Goal: Transaction & Acquisition: Purchase product/service

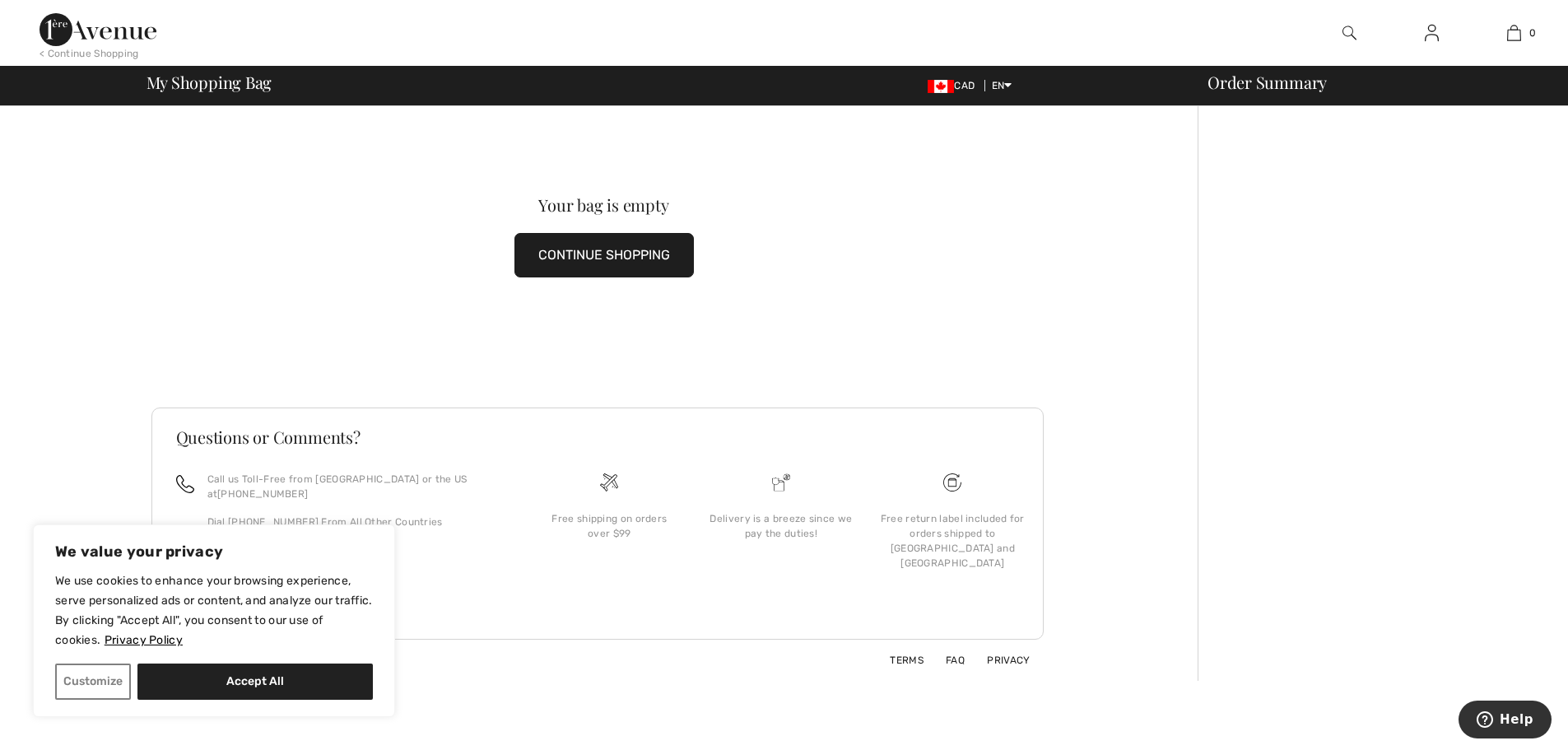
click at [1427, 35] on img at bounding box center [1431, 33] width 14 height 20
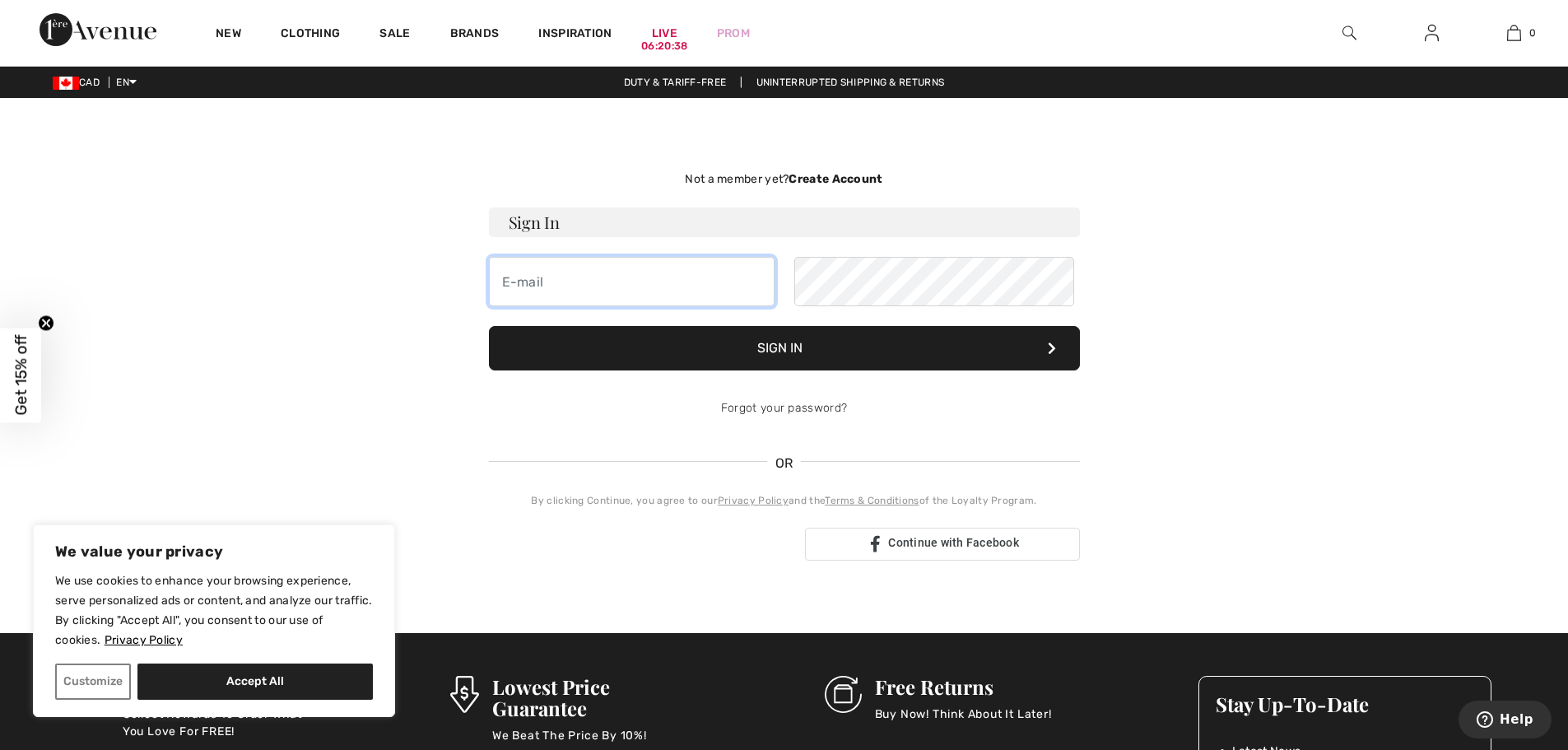
click at [626, 307] on input "email" at bounding box center [632, 282] width 286 height 50
click at [1427, 29] on img at bounding box center [1431, 33] width 14 height 20
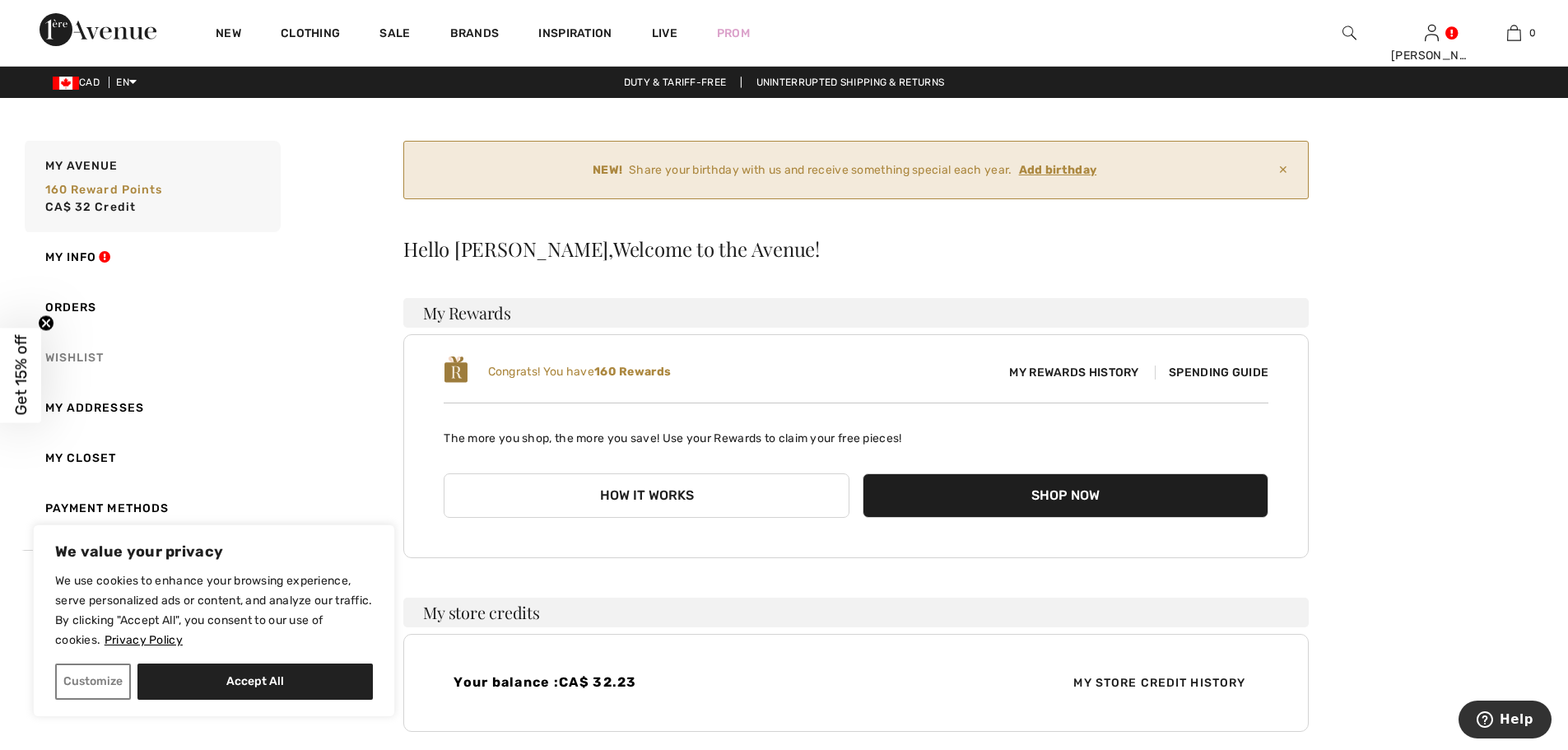
click at [113, 383] on link "Wishlist" at bounding box center [151, 357] width 259 height 50
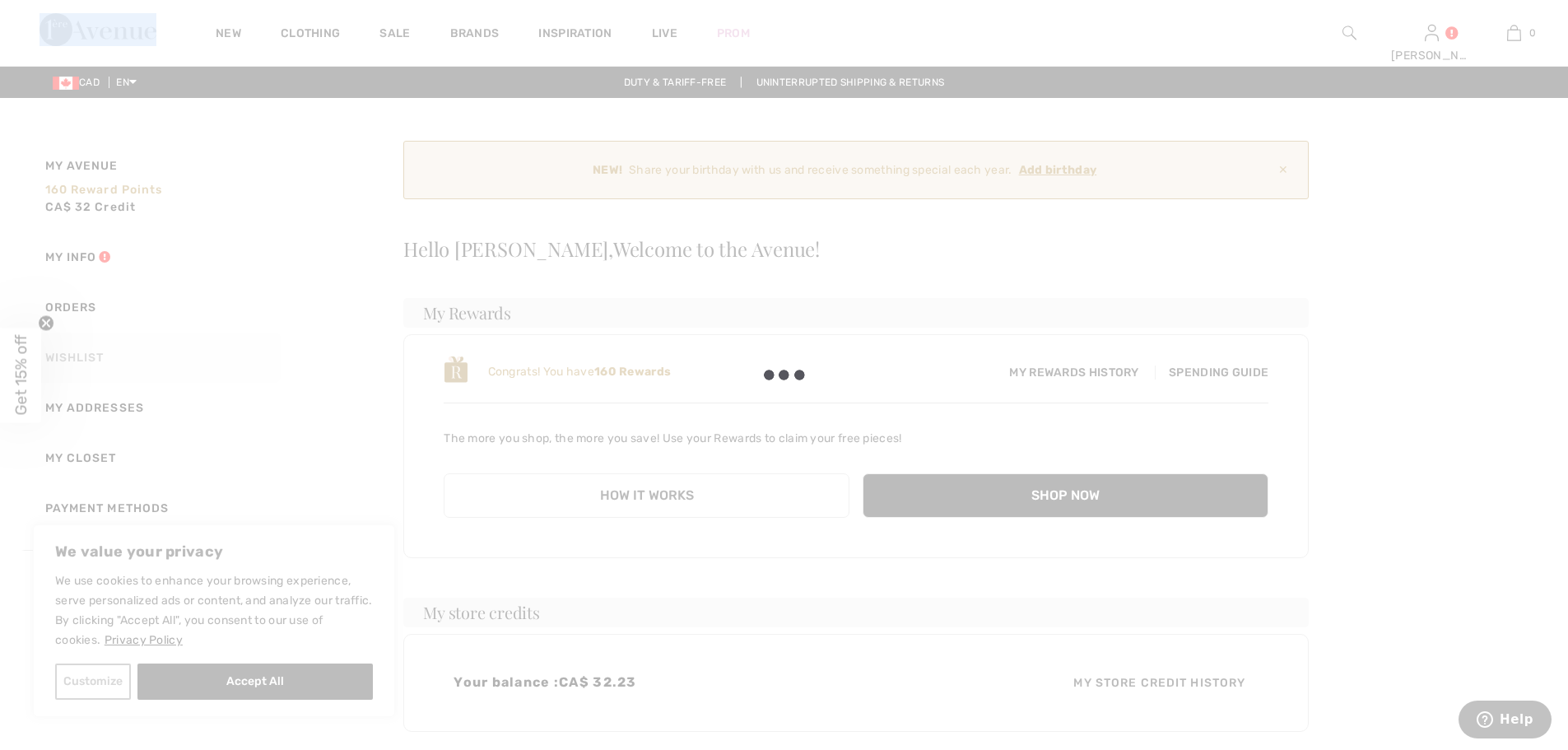
click at [113, 409] on body "We value your privacy We use cookies to enhance your browsing experience, serve…" at bounding box center [784, 515] width 1568 height 1030
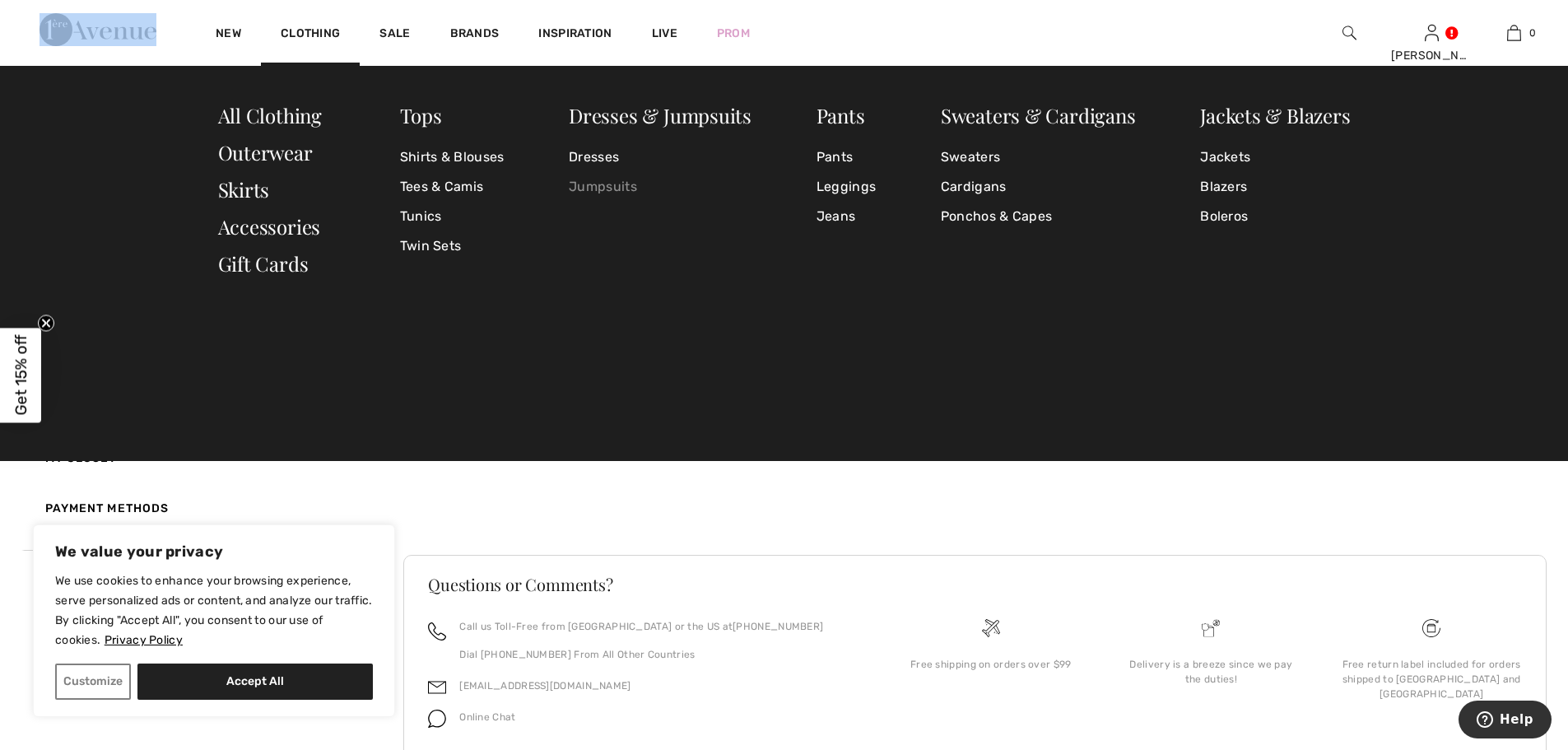
click at [615, 192] on link "Jumpsuits" at bounding box center [660, 186] width 183 height 29
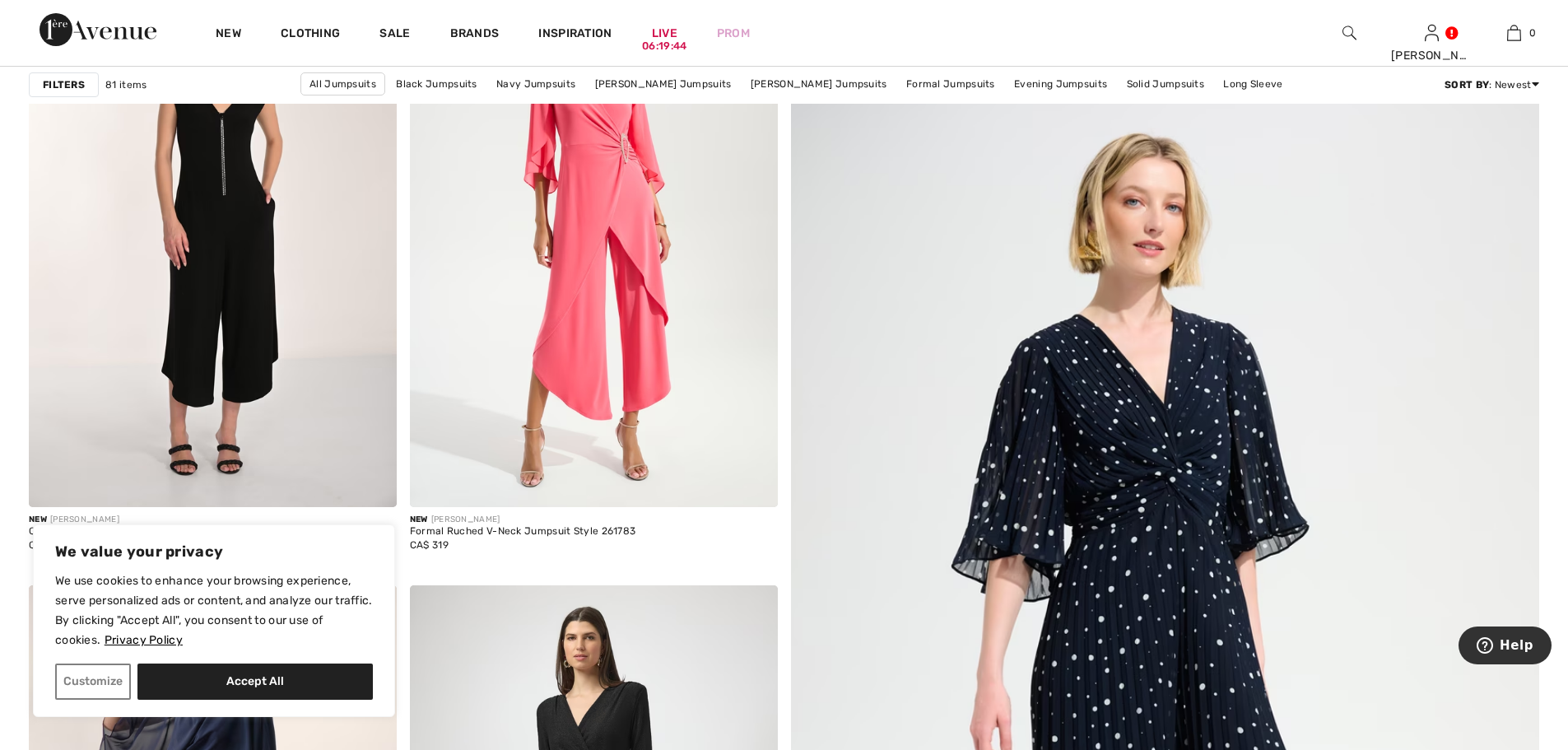
scroll to position [113, 0]
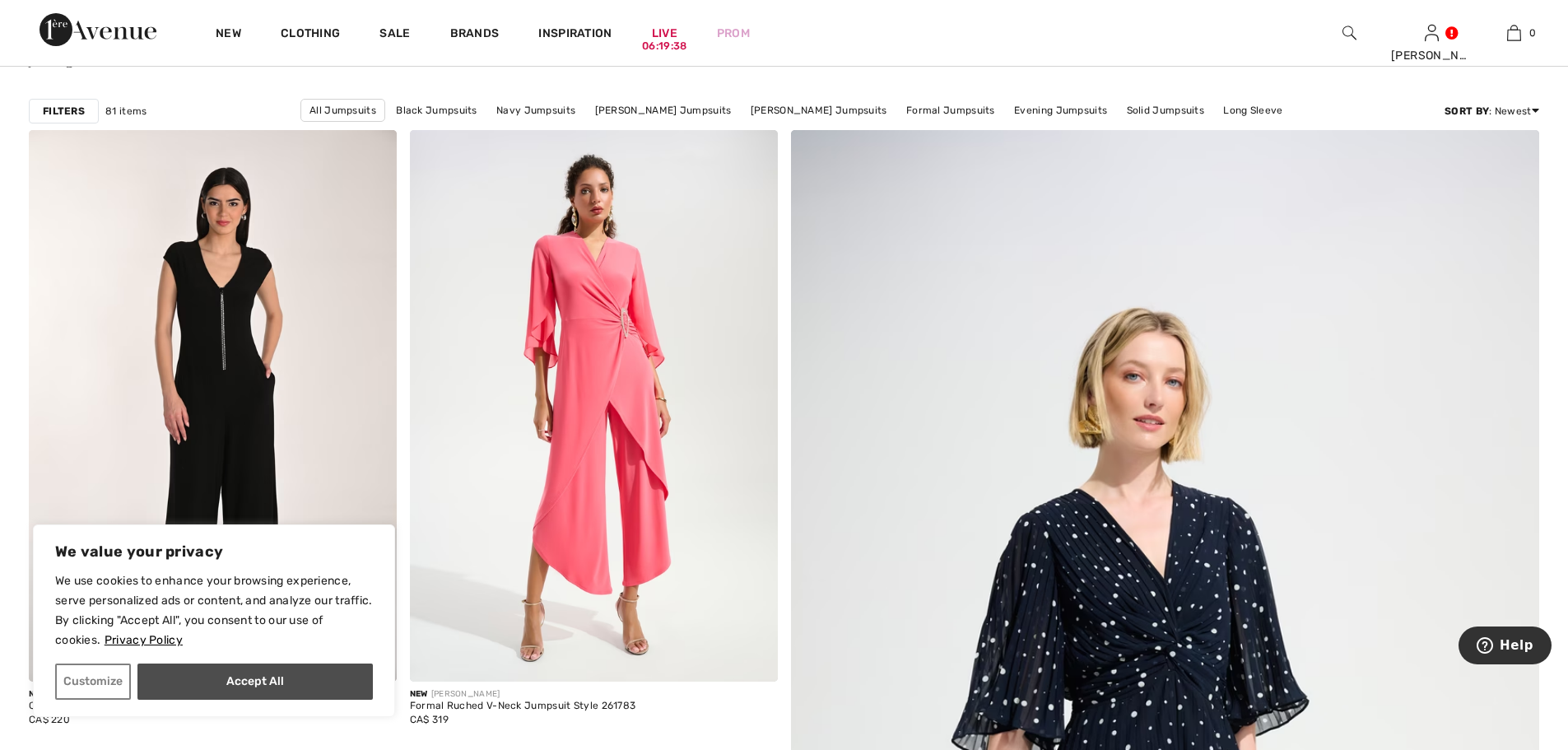
click at [281, 678] on button "Accept All" at bounding box center [255, 681] width 235 height 36
checkbox input "true"
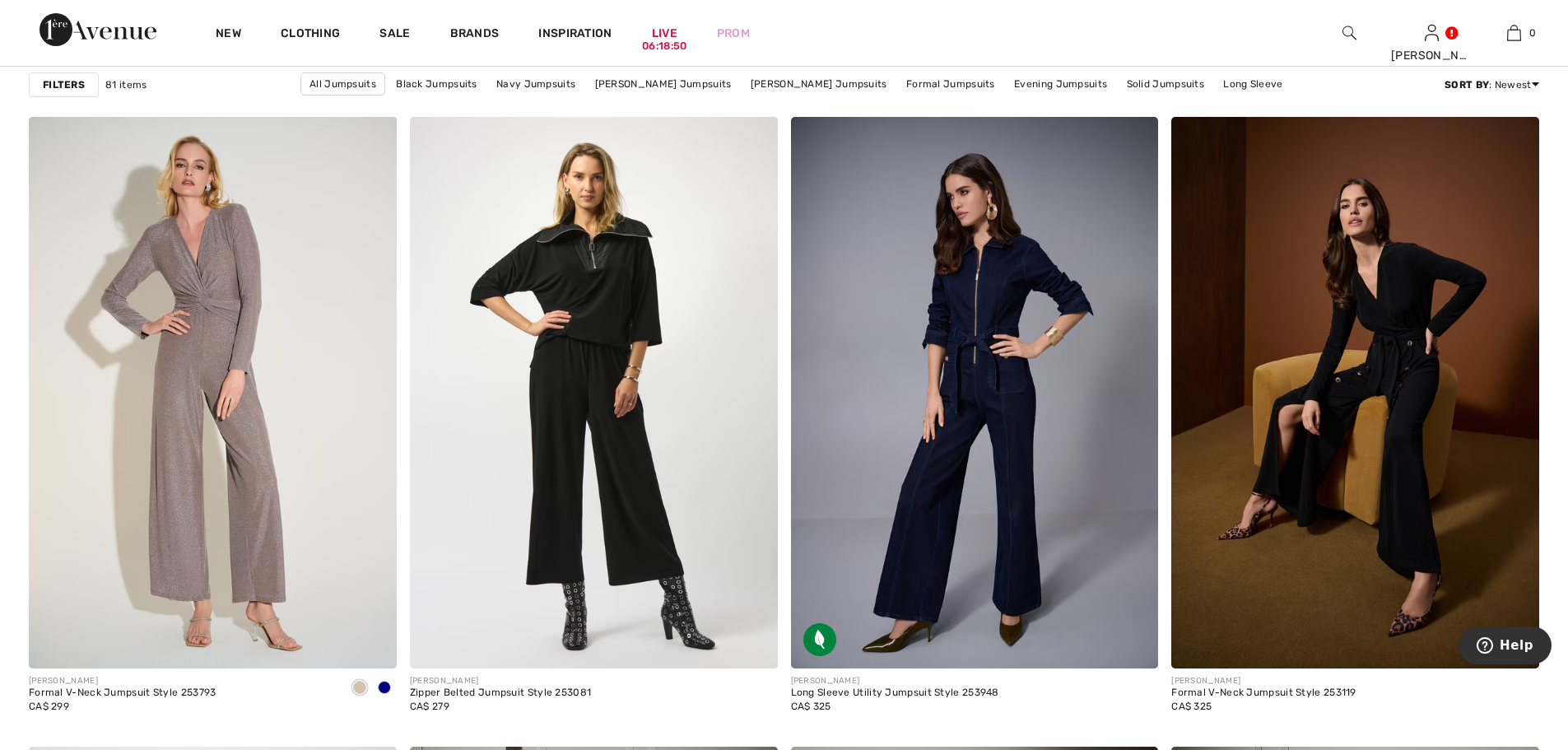
scroll to position [3061, 0]
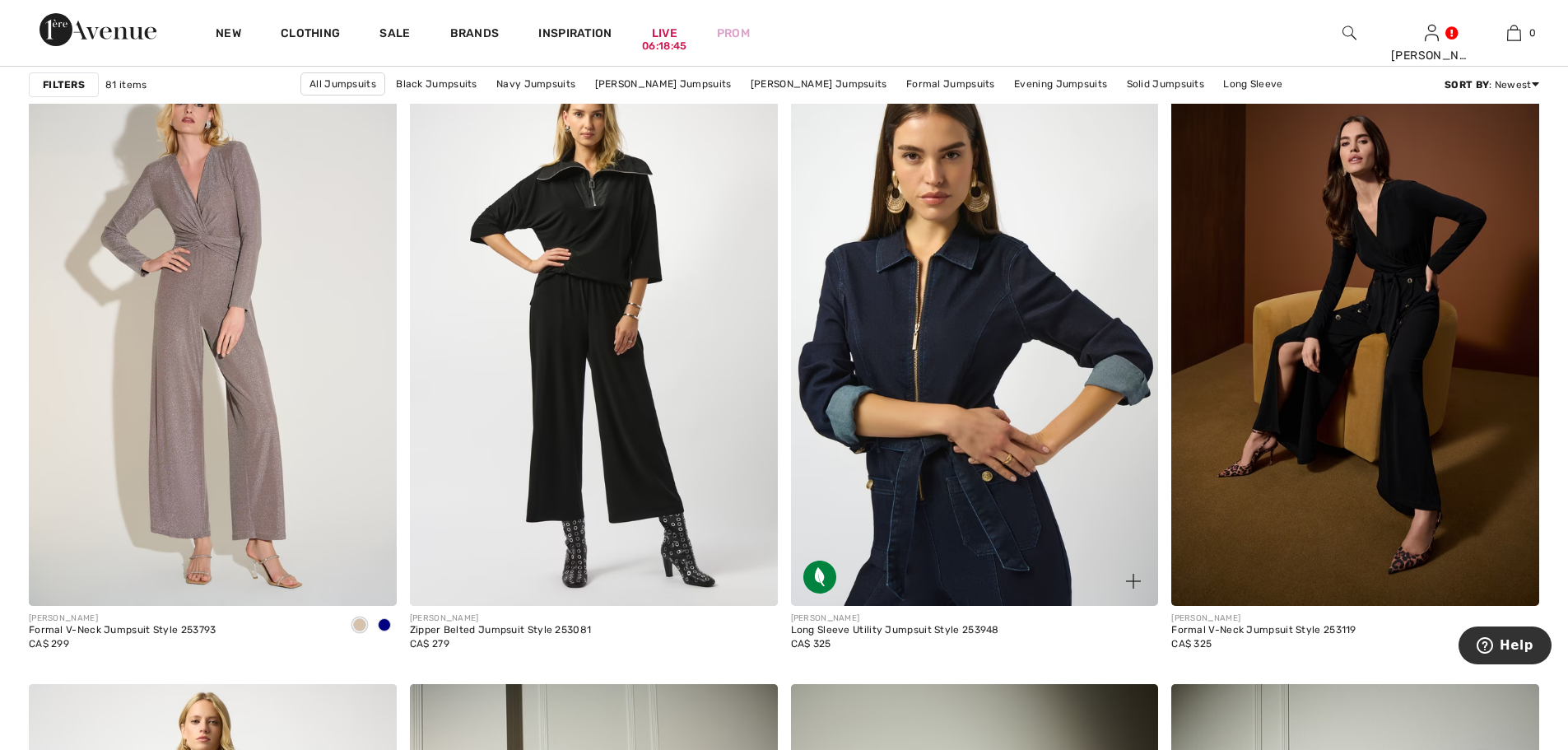
click at [1003, 364] on img at bounding box center [975, 330] width 368 height 552
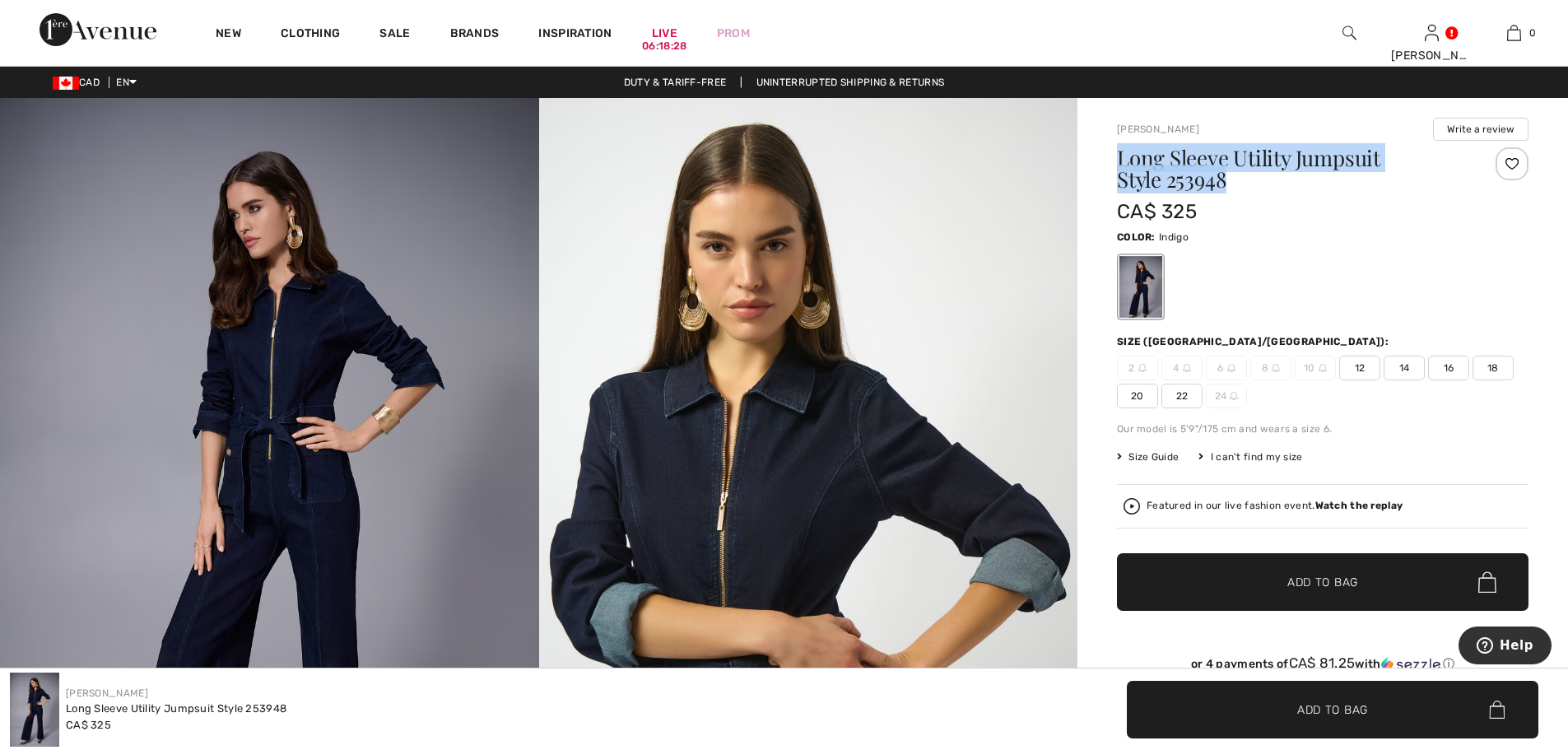
drag, startPoint x: 1236, startPoint y: 201, endPoint x: 1110, endPoint y: 184, distance: 127.1
click at [1149, 179] on h1 "Long Sleeve Utility Jumpsuit Style 253948" at bounding box center [1289, 168] width 343 height 43
drag, startPoint x: 1242, startPoint y: 203, endPoint x: 1103, endPoint y: 144, distance: 151.0
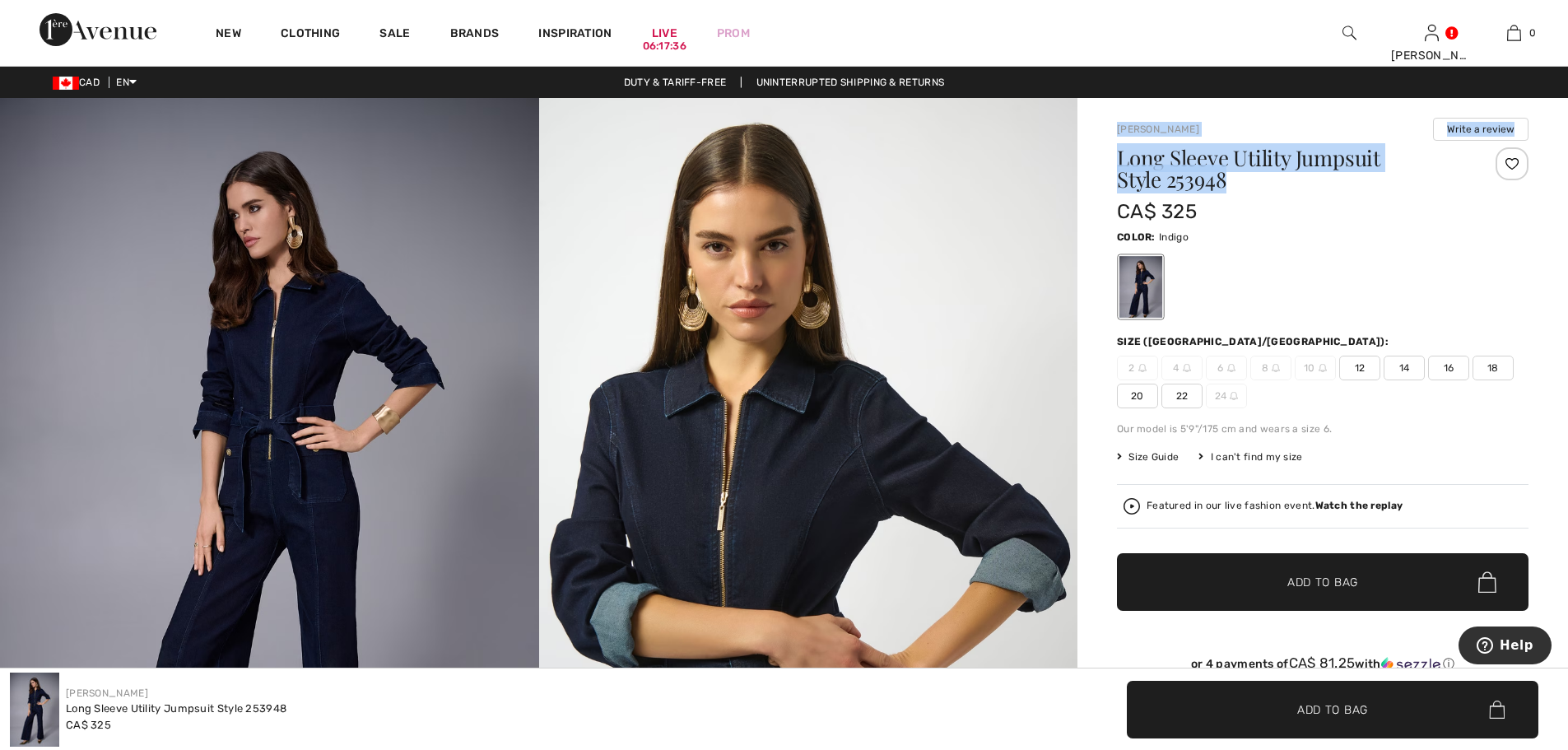
copy div "Joseph Ribkoff Write a review Long Sleeve Utility Jumpsuit Style 253948"
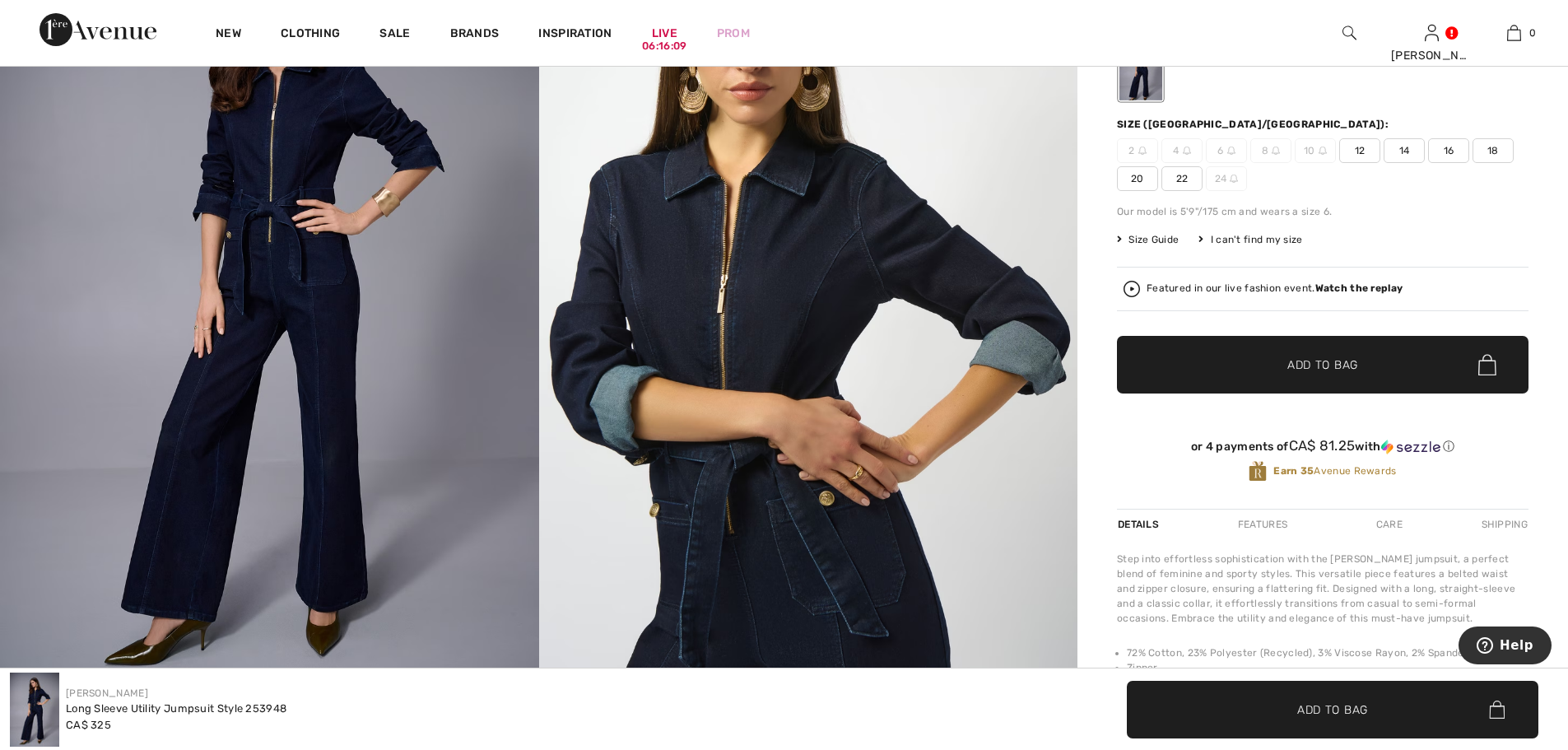
scroll to position [161, 0]
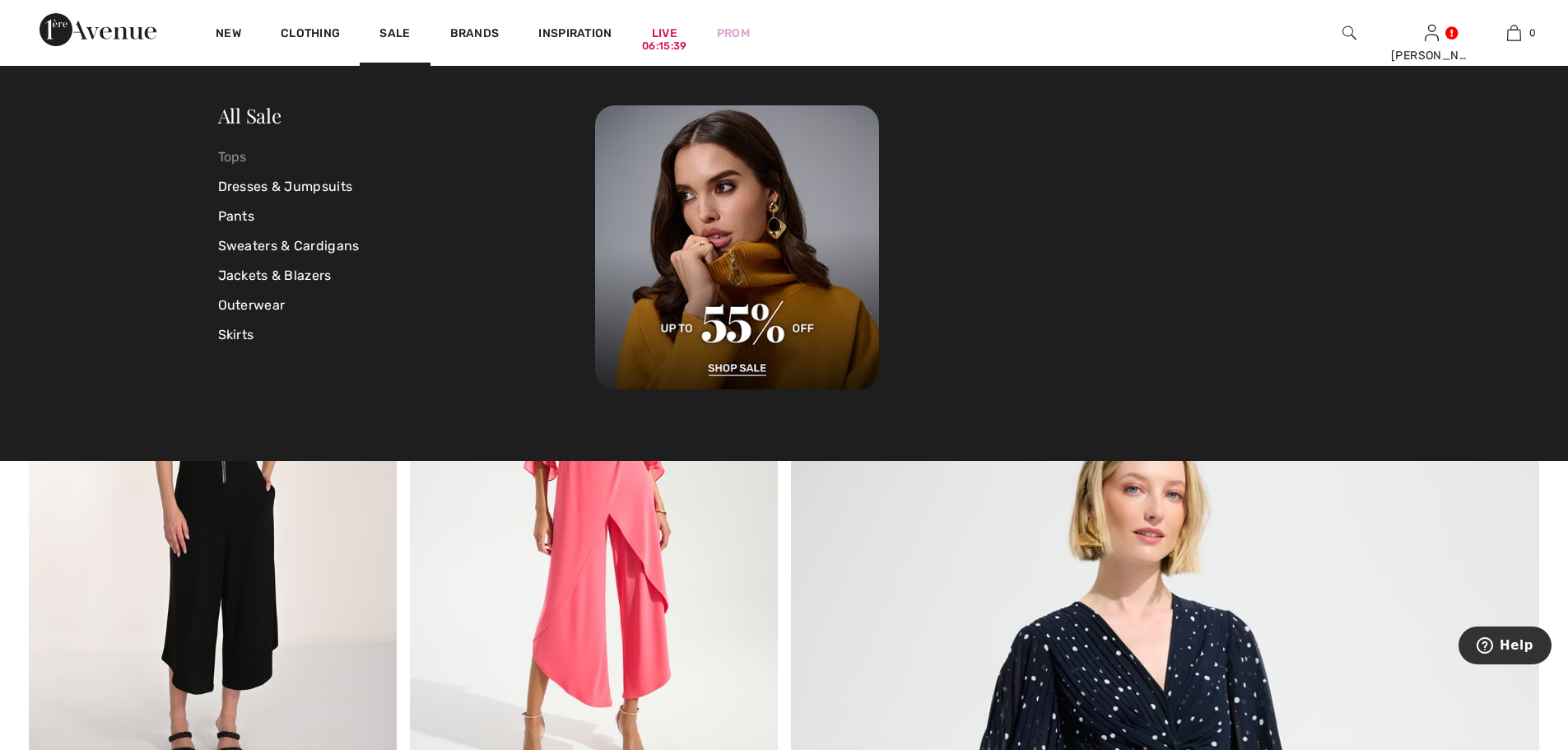
click at [244, 158] on link "Tops" at bounding box center [408, 157] width 378 height 29
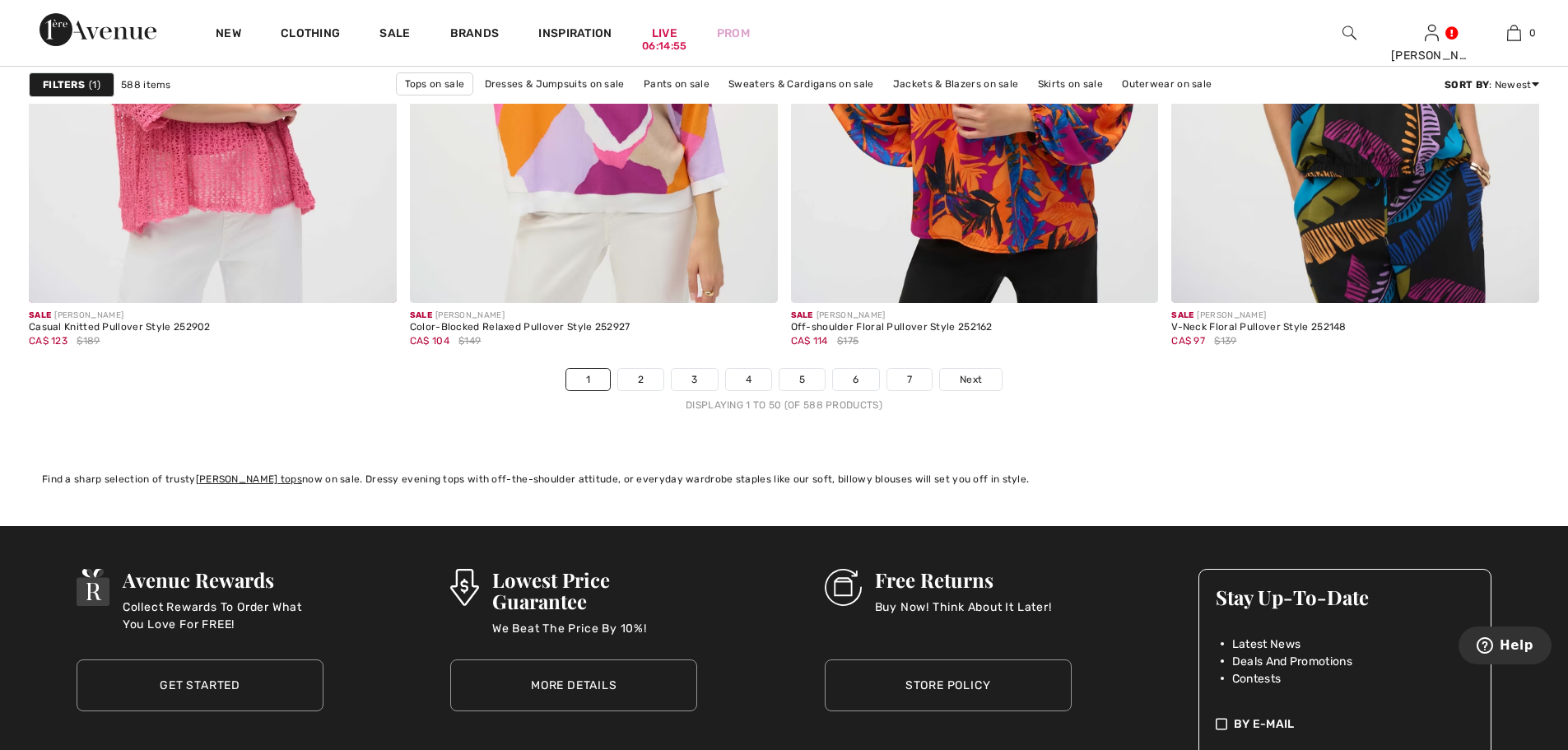
scroll to position [9481, 0]
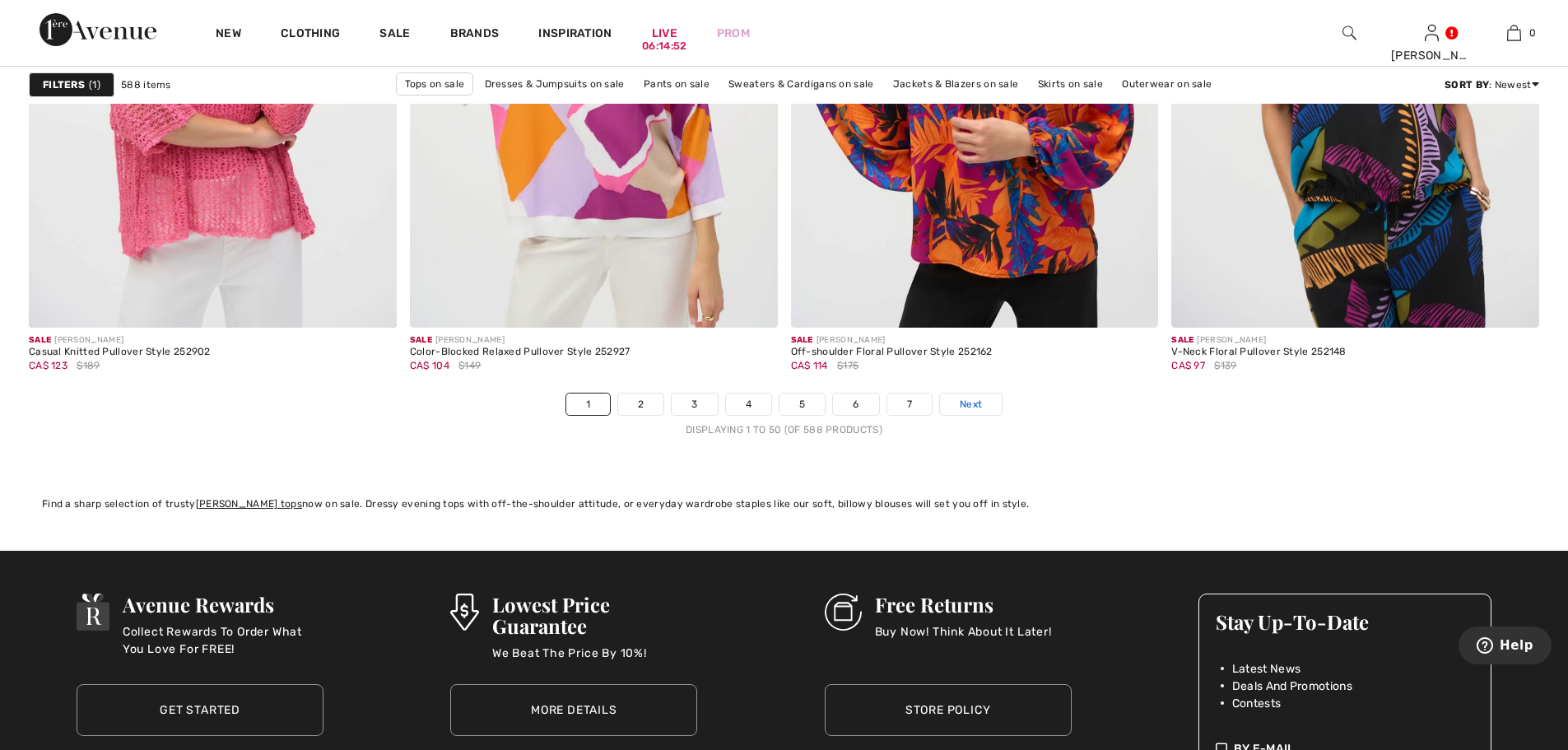
click at [982, 411] on span "Next" at bounding box center [970, 404] width 22 height 15
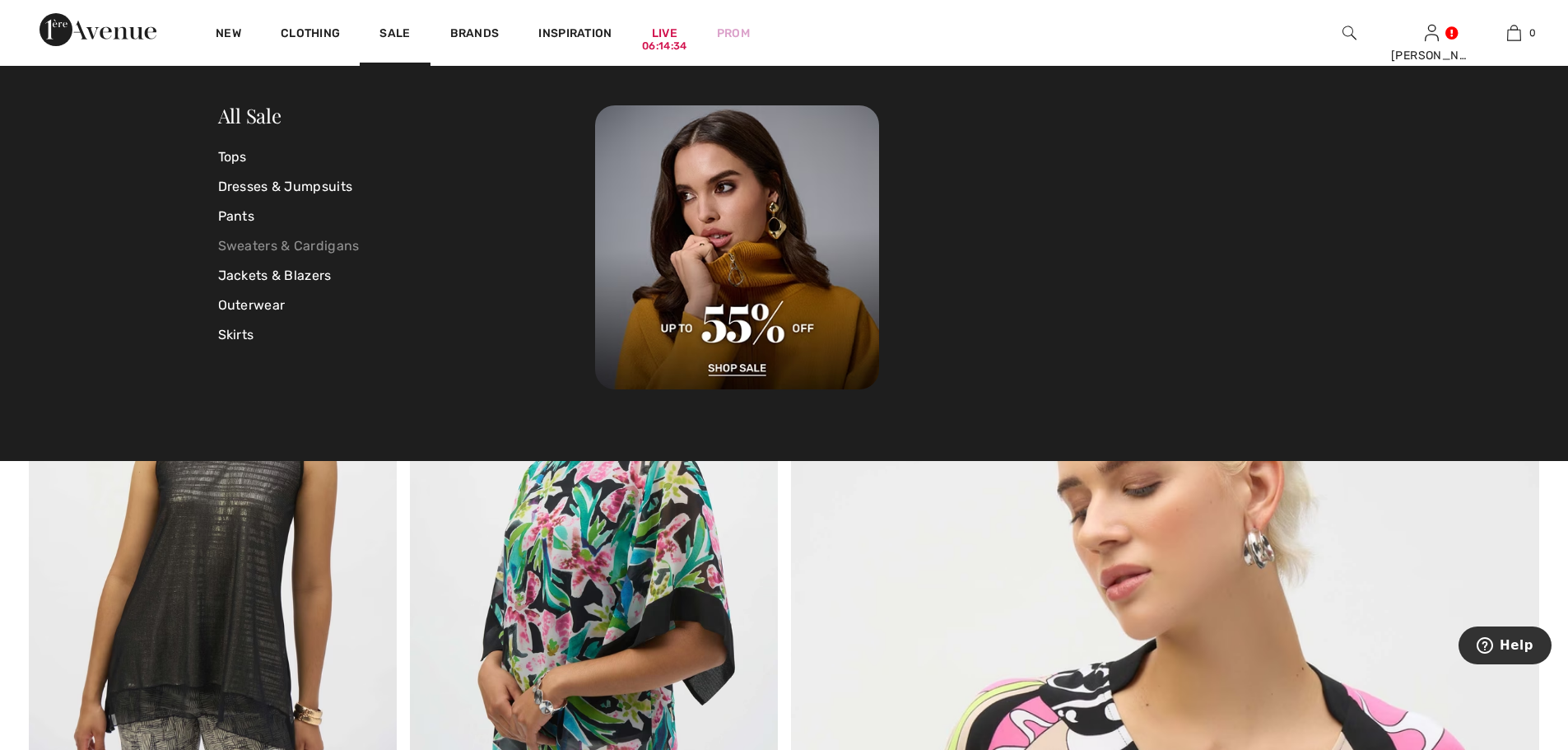
click at [274, 260] on link "Sweaters & Cardigans" at bounding box center [408, 246] width 378 height 29
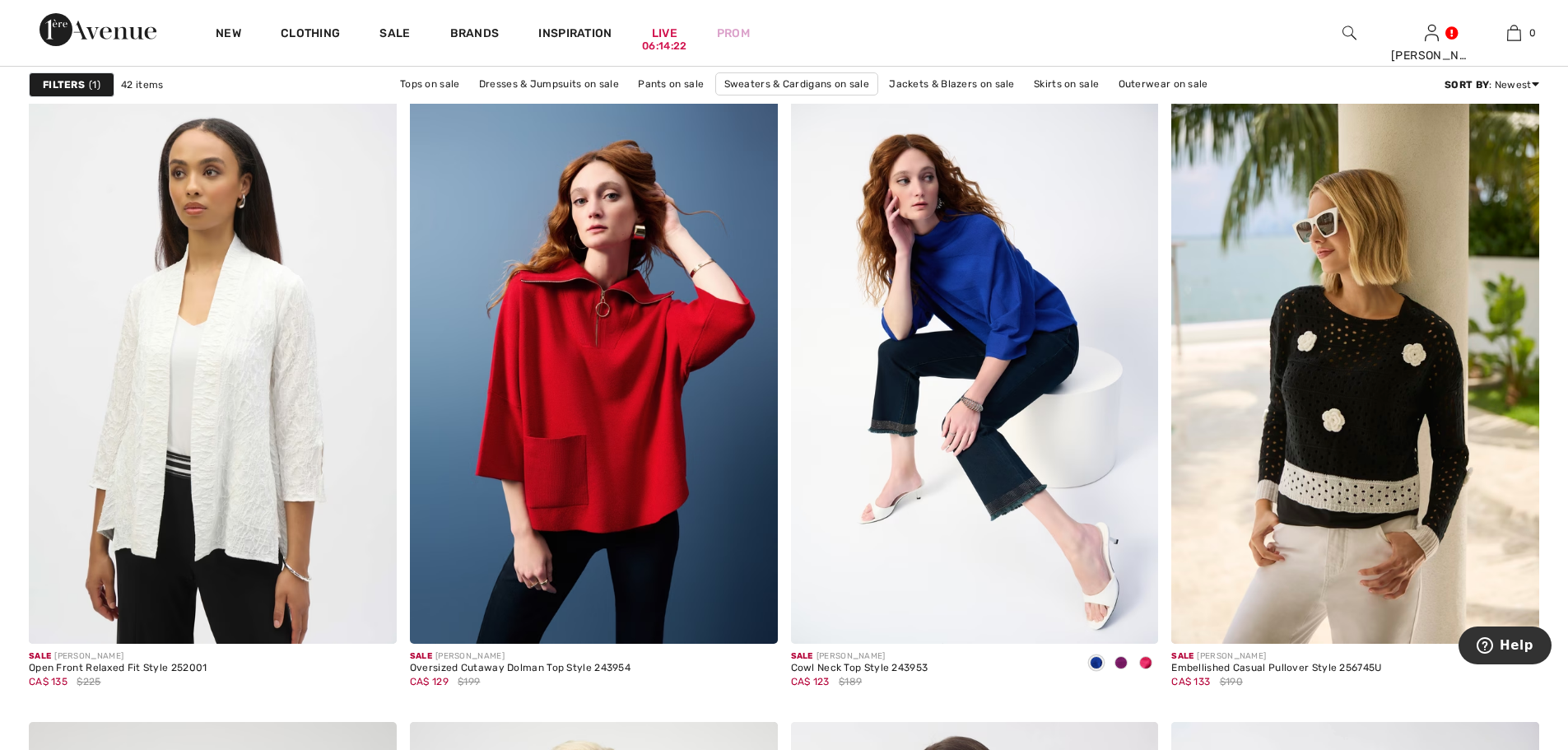
scroll to position [1519, 0]
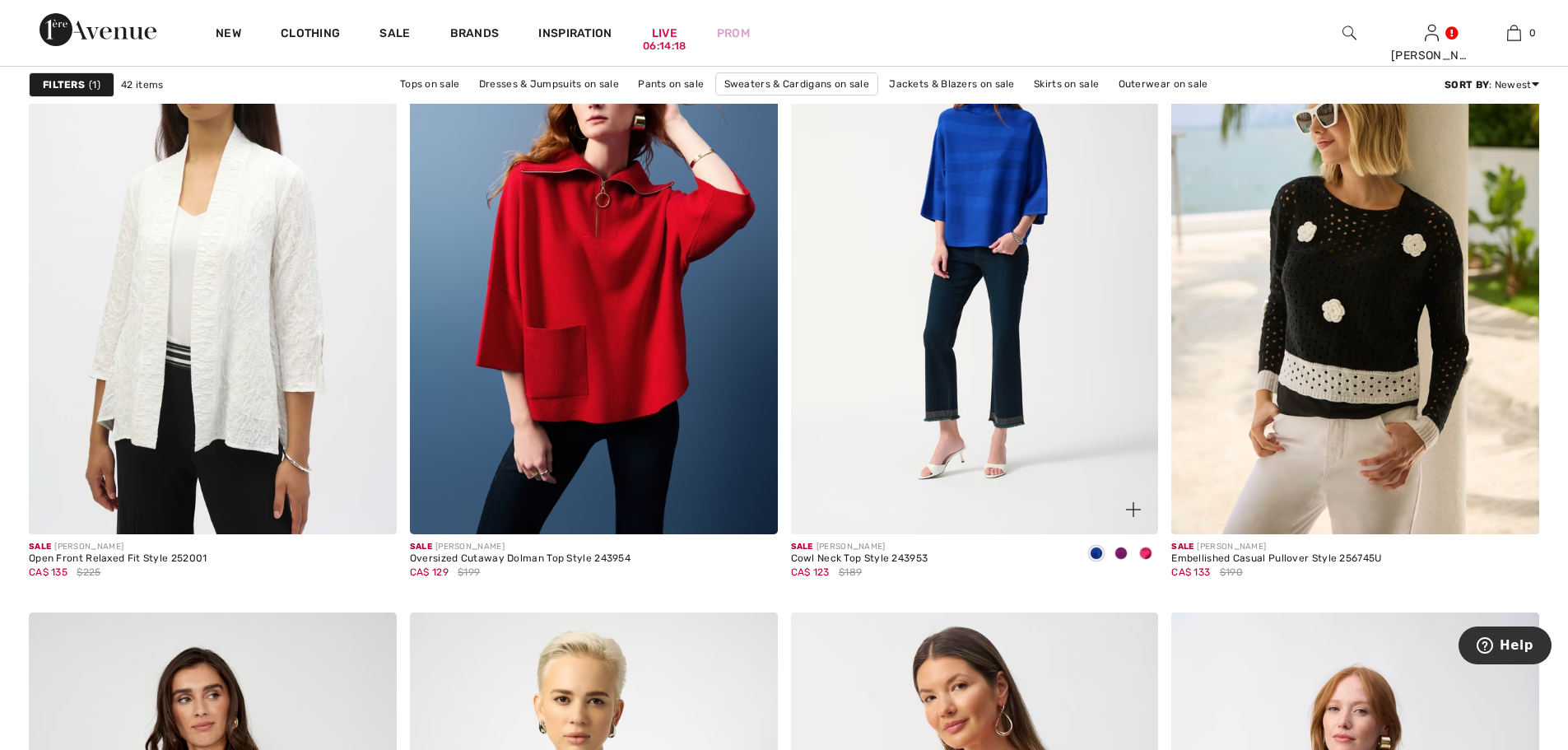
click at [1013, 187] on img at bounding box center [975, 258] width 368 height 552
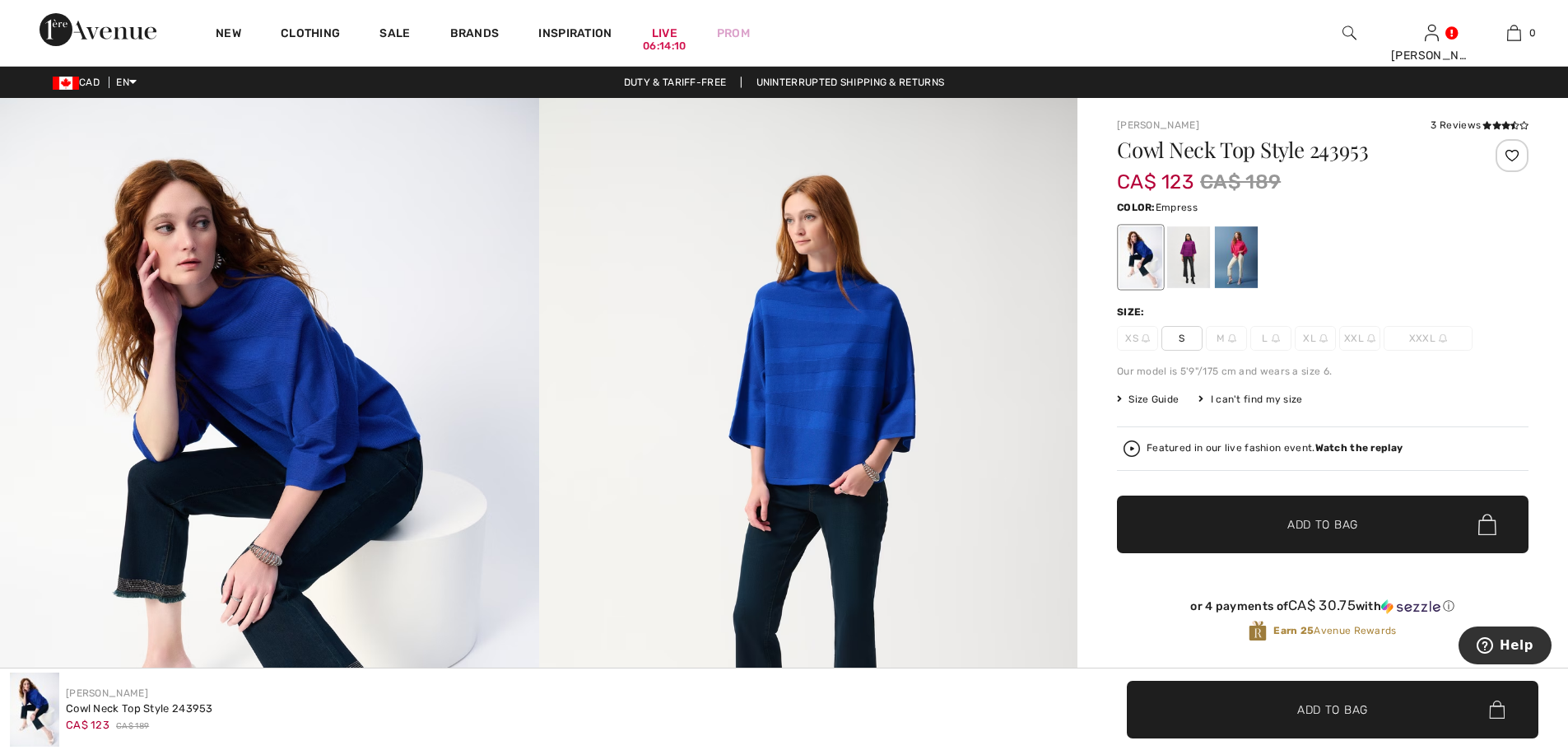
click at [1209, 288] on div at bounding box center [1188, 257] width 43 height 62
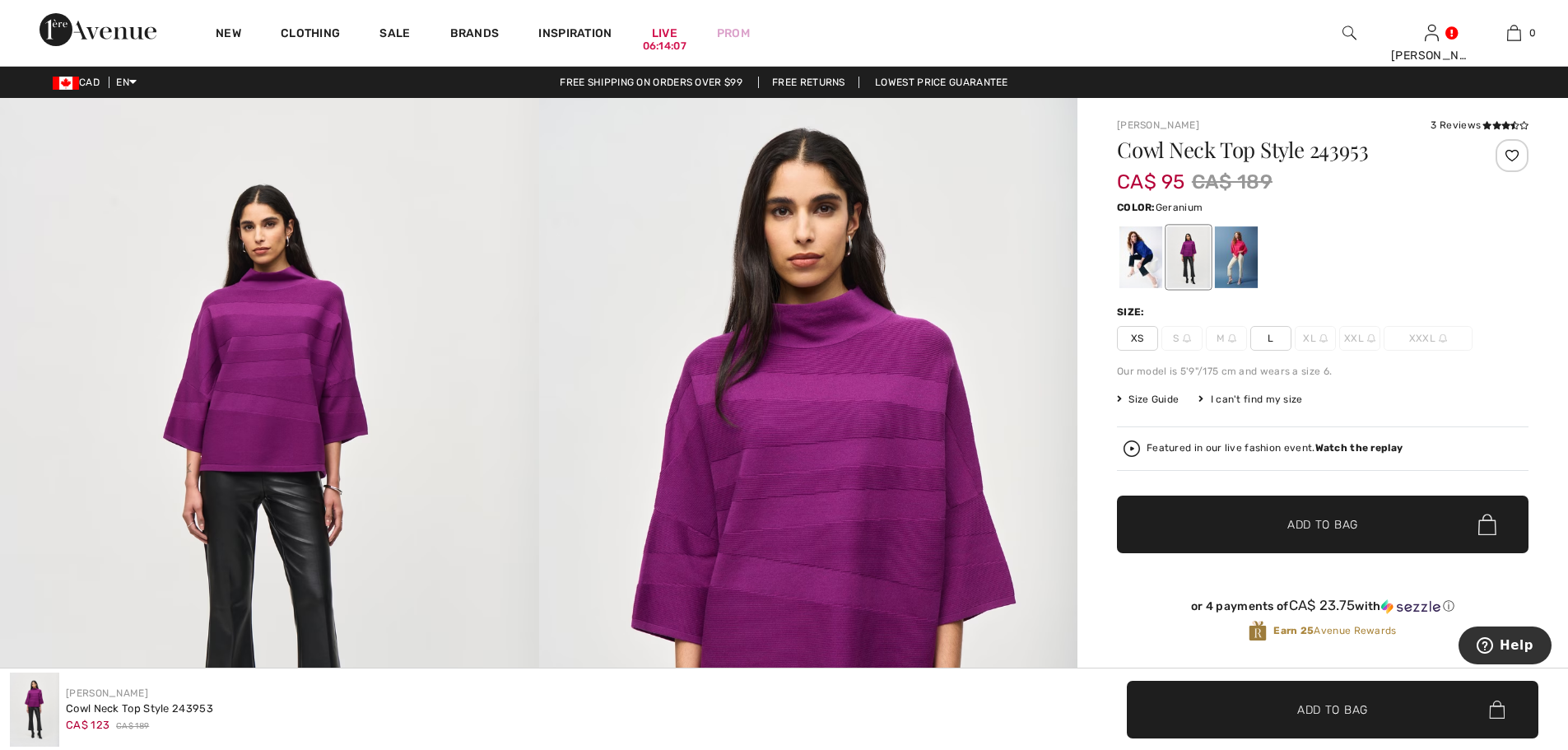
click at [1238, 283] on div at bounding box center [1236, 257] width 43 height 62
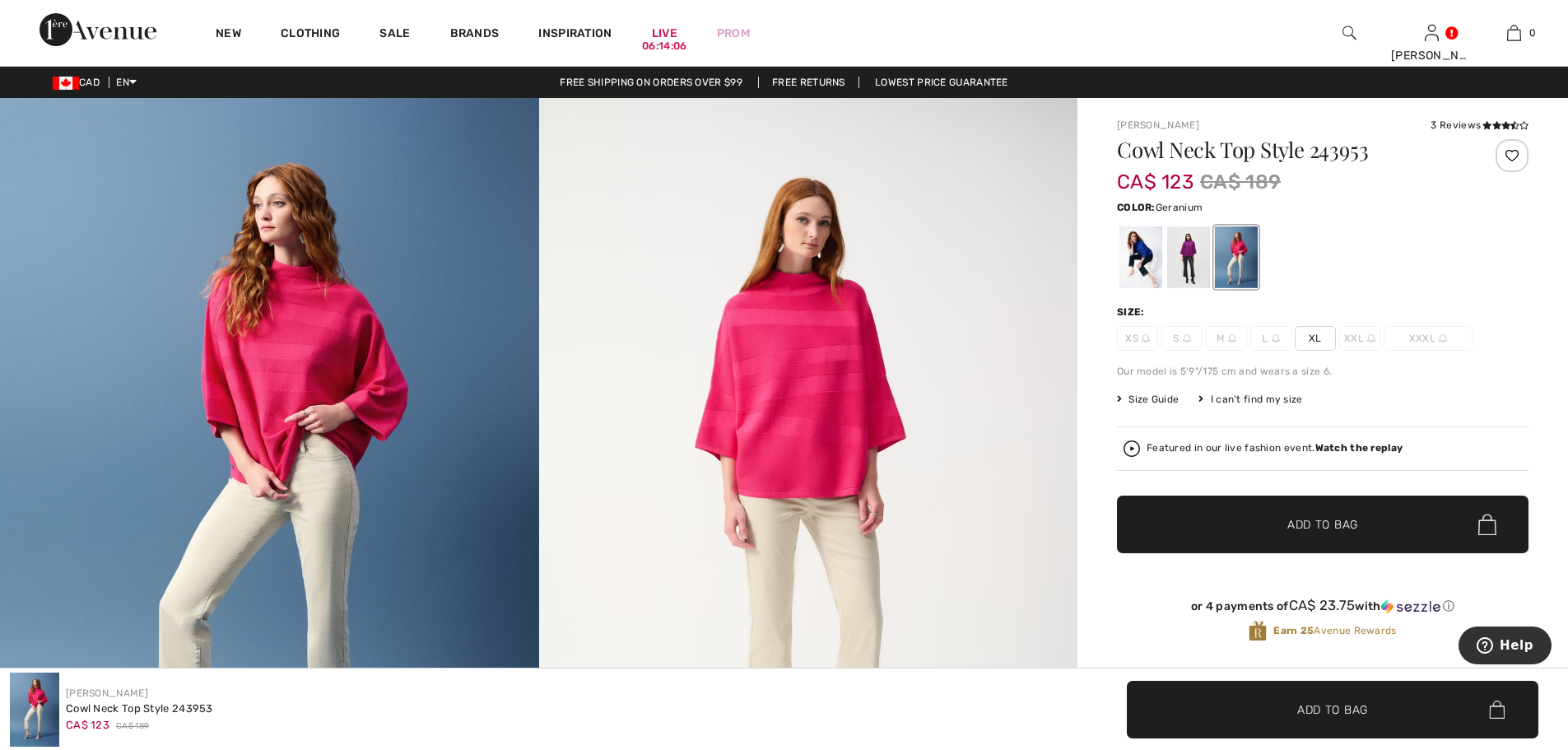
click at [1247, 281] on div at bounding box center [1236, 257] width 43 height 62
click at [1195, 275] on div at bounding box center [1188, 257] width 43 height 62
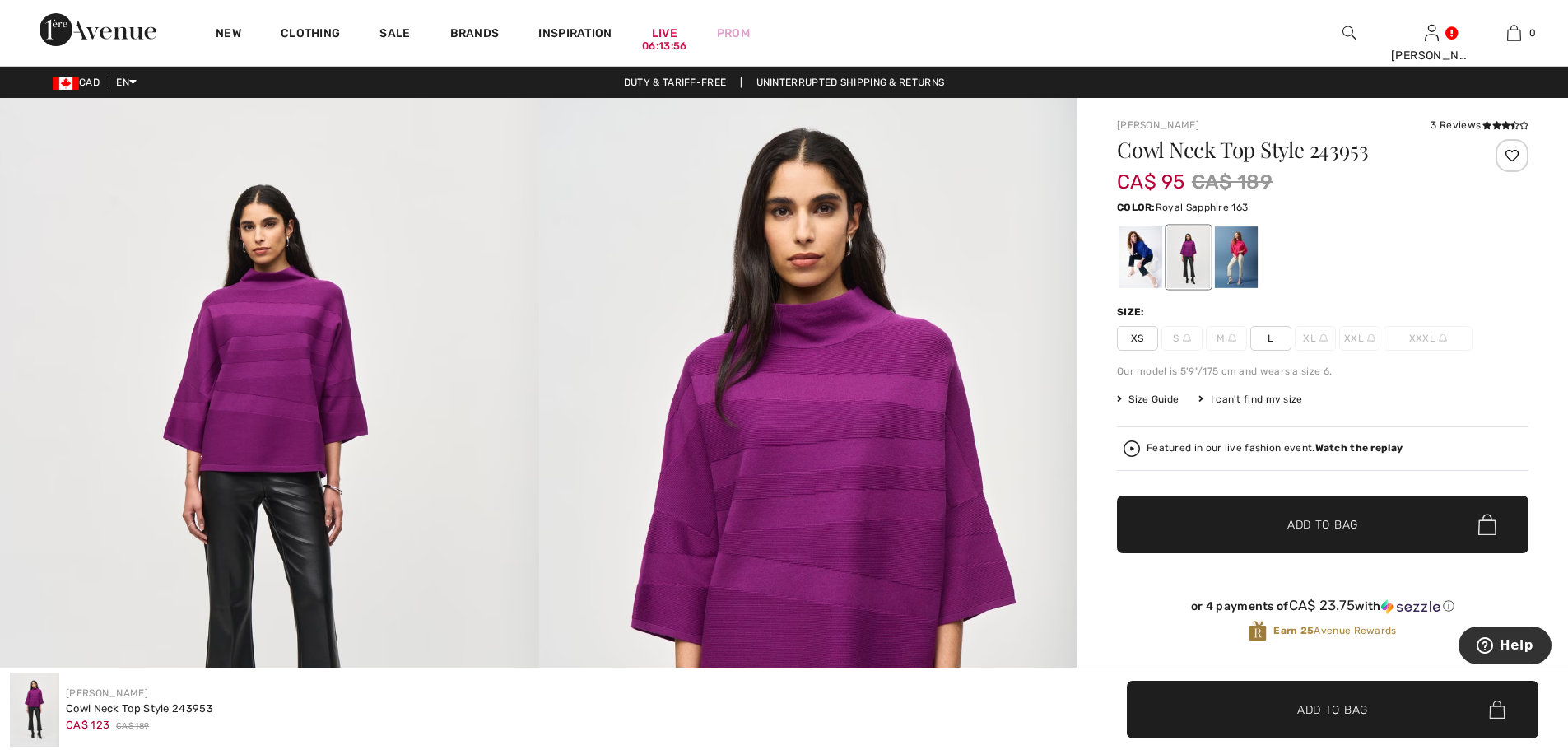
click at [1142, 274] on div at bounding box center [1140, 257] width 43 height 62
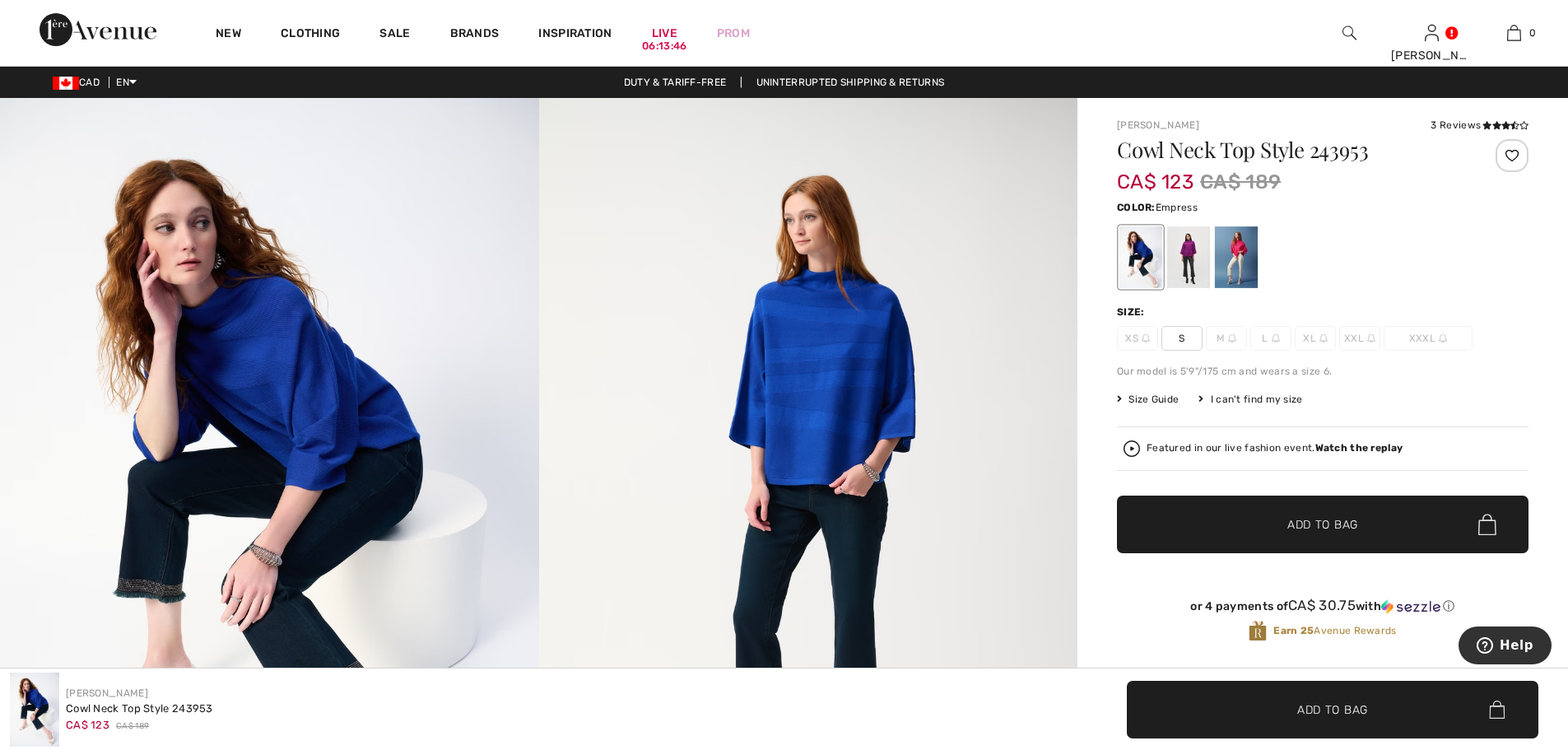
click at [1193, 276] on div at bounding box center [1188, 257] width 43 height 62
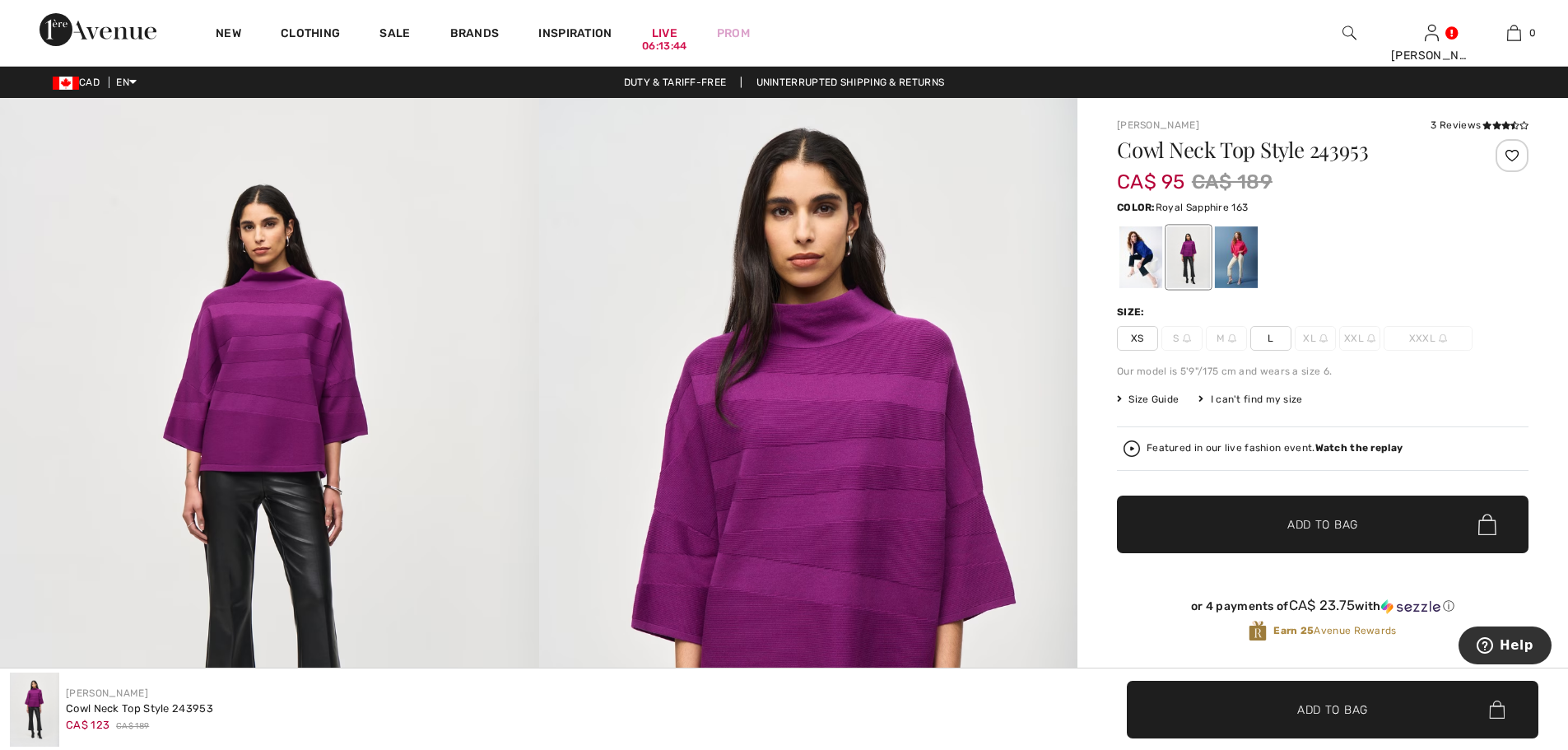
click at [1143, 276] on div at bounding box center [1140, 257] width 43 height 62
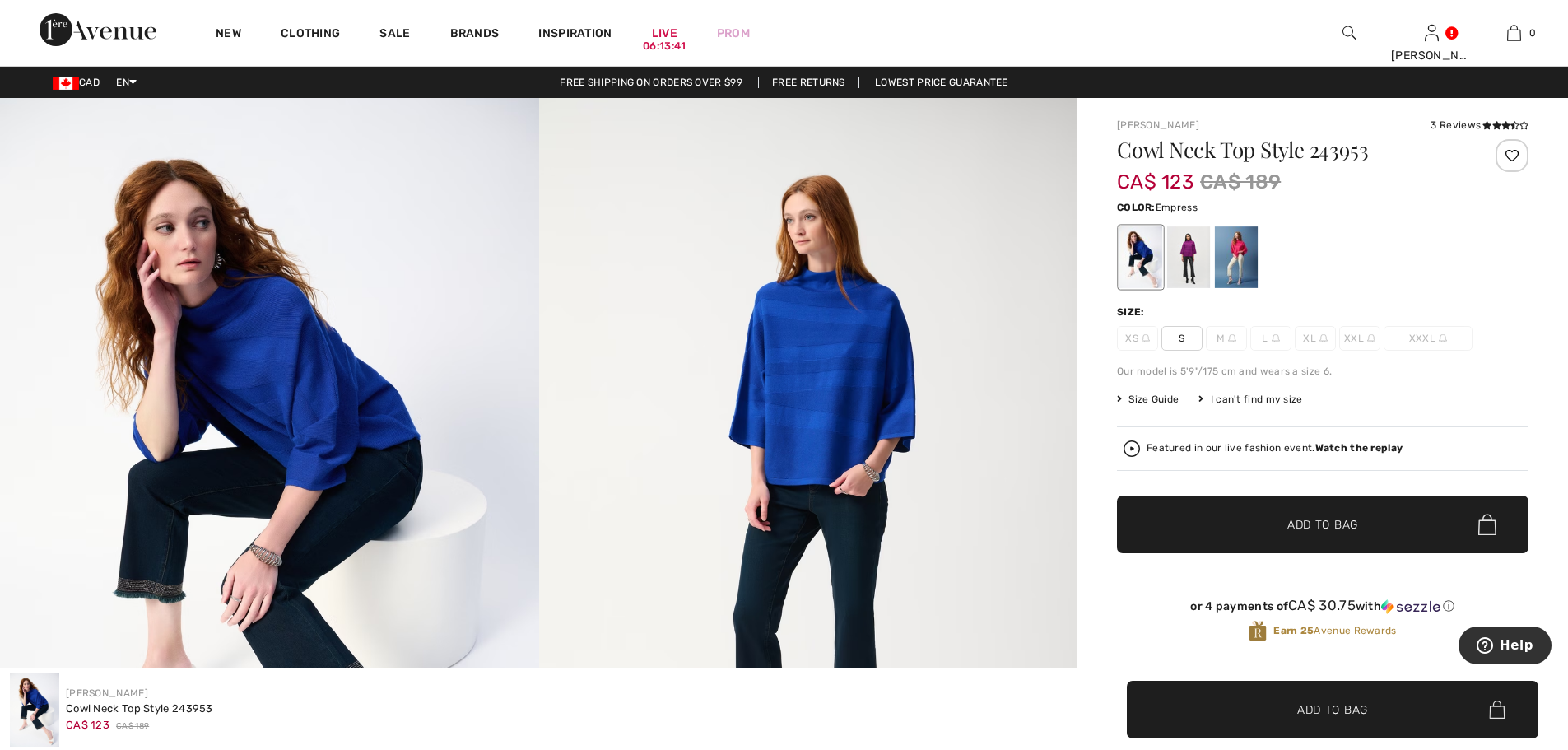
click at [1182, 279] on div at bounding box center [1188, 257] width 43 height 62
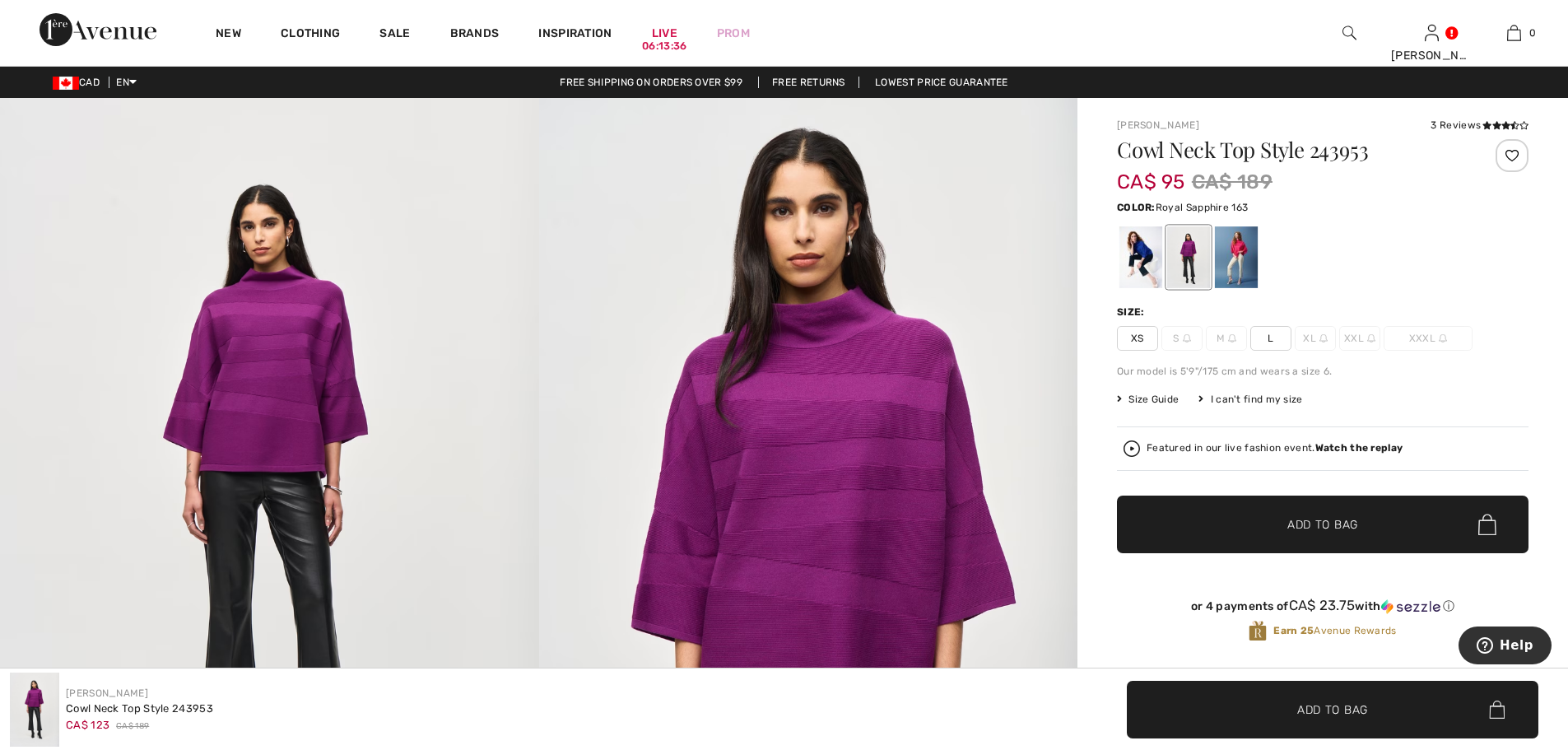
click at [1159, 279] on div at bounding box center [1140, 257] width 43 height 62
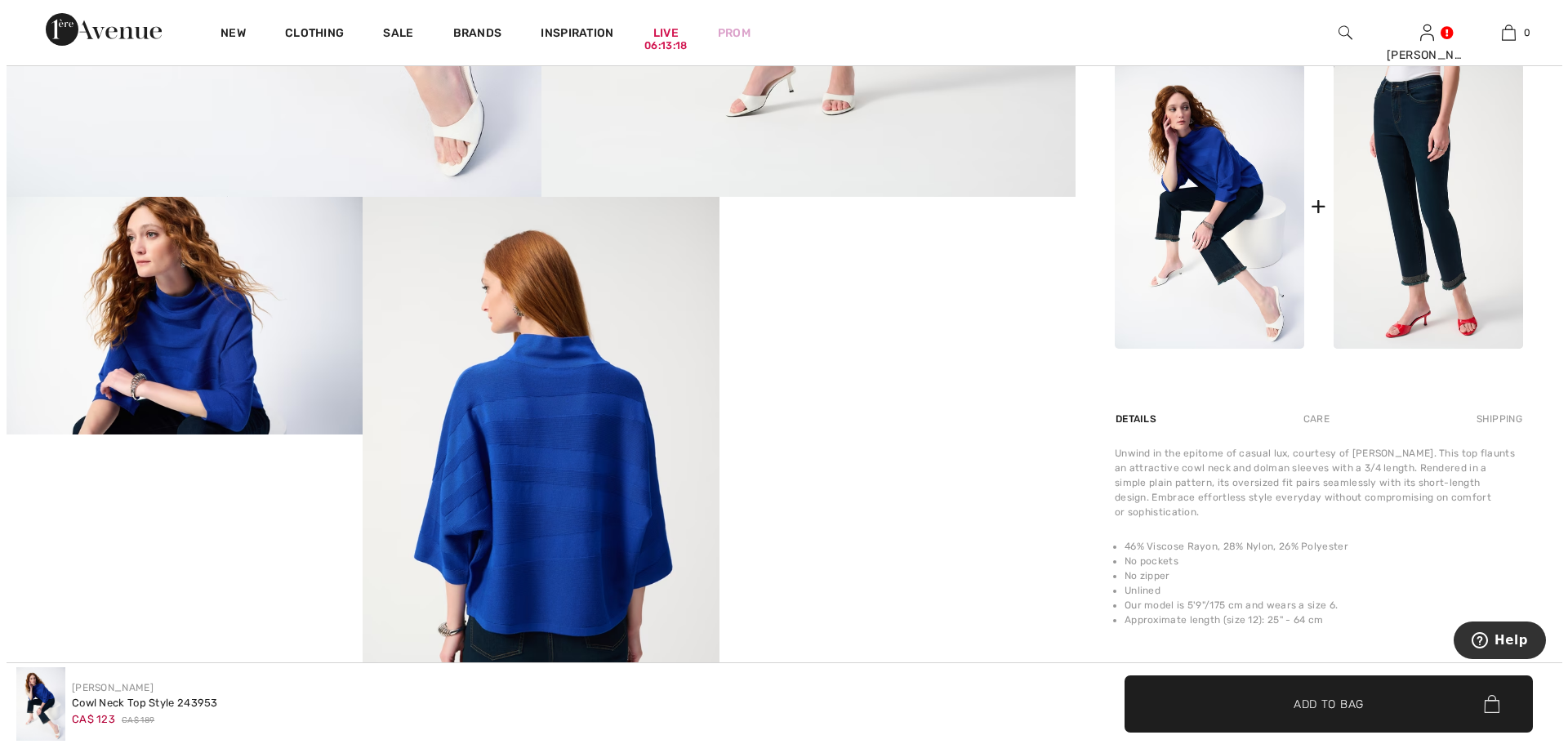
scroll to position [708, 0]
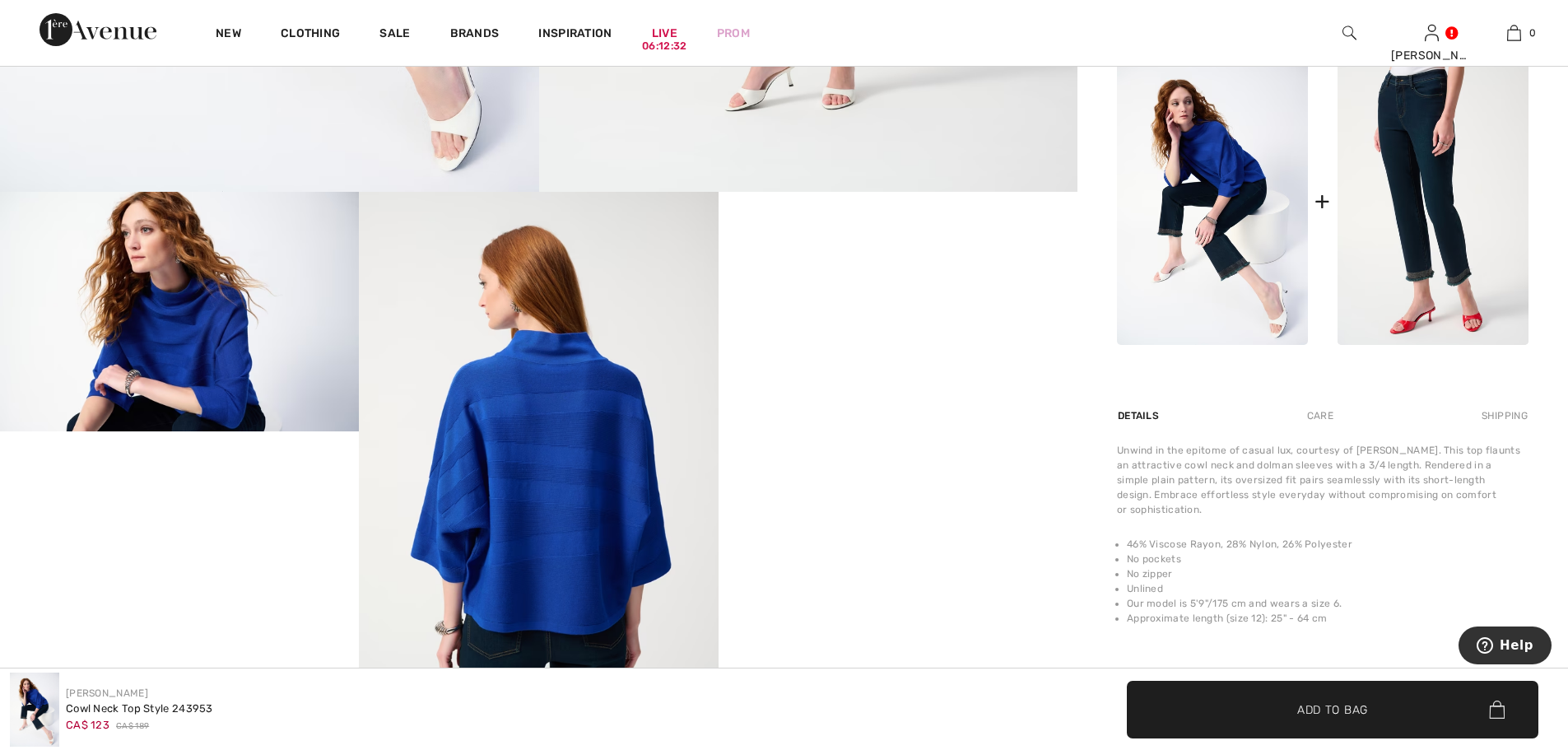
click at [151, 341] on img at bounding box center [179, 311] width 359 height 240
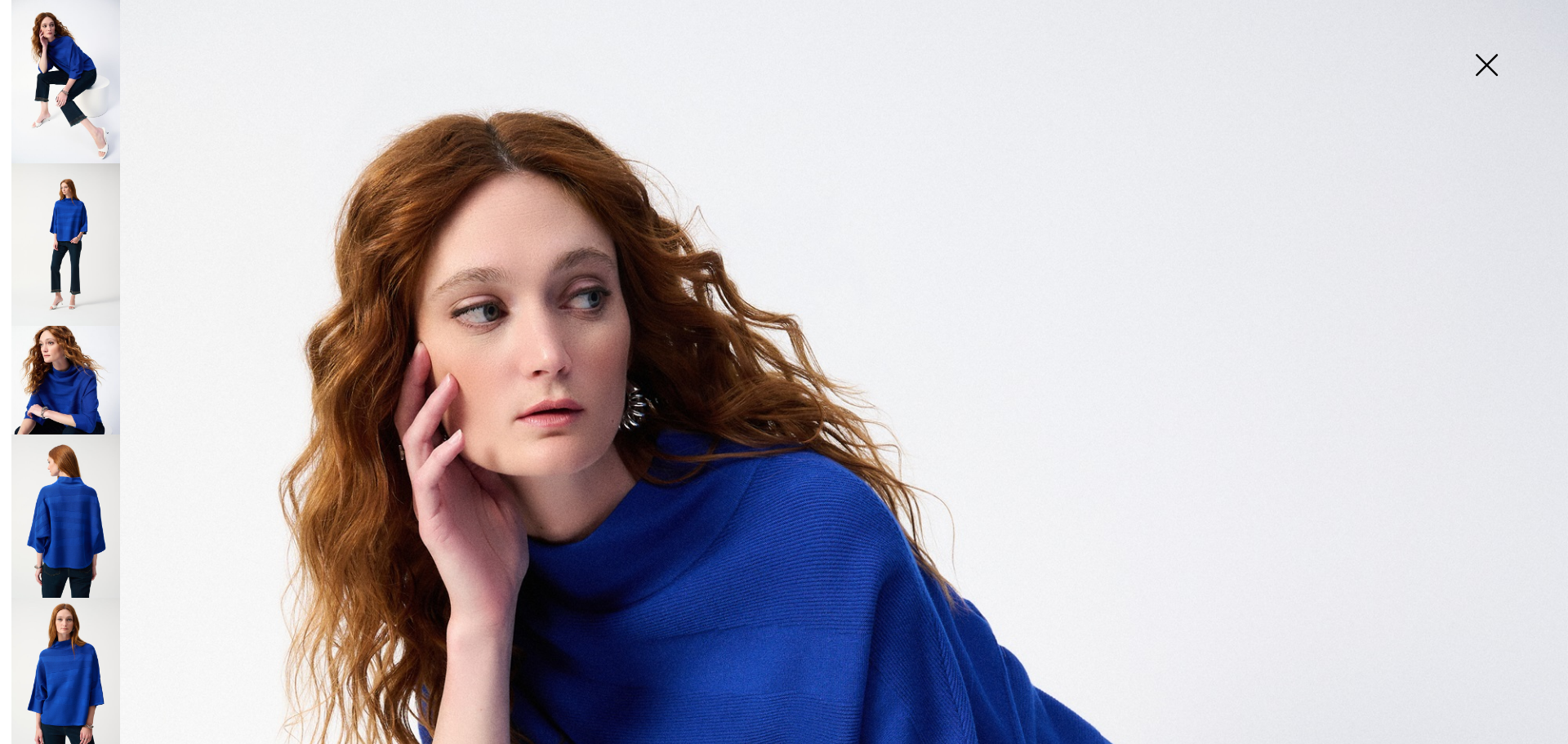
scroll to position [69, 0]
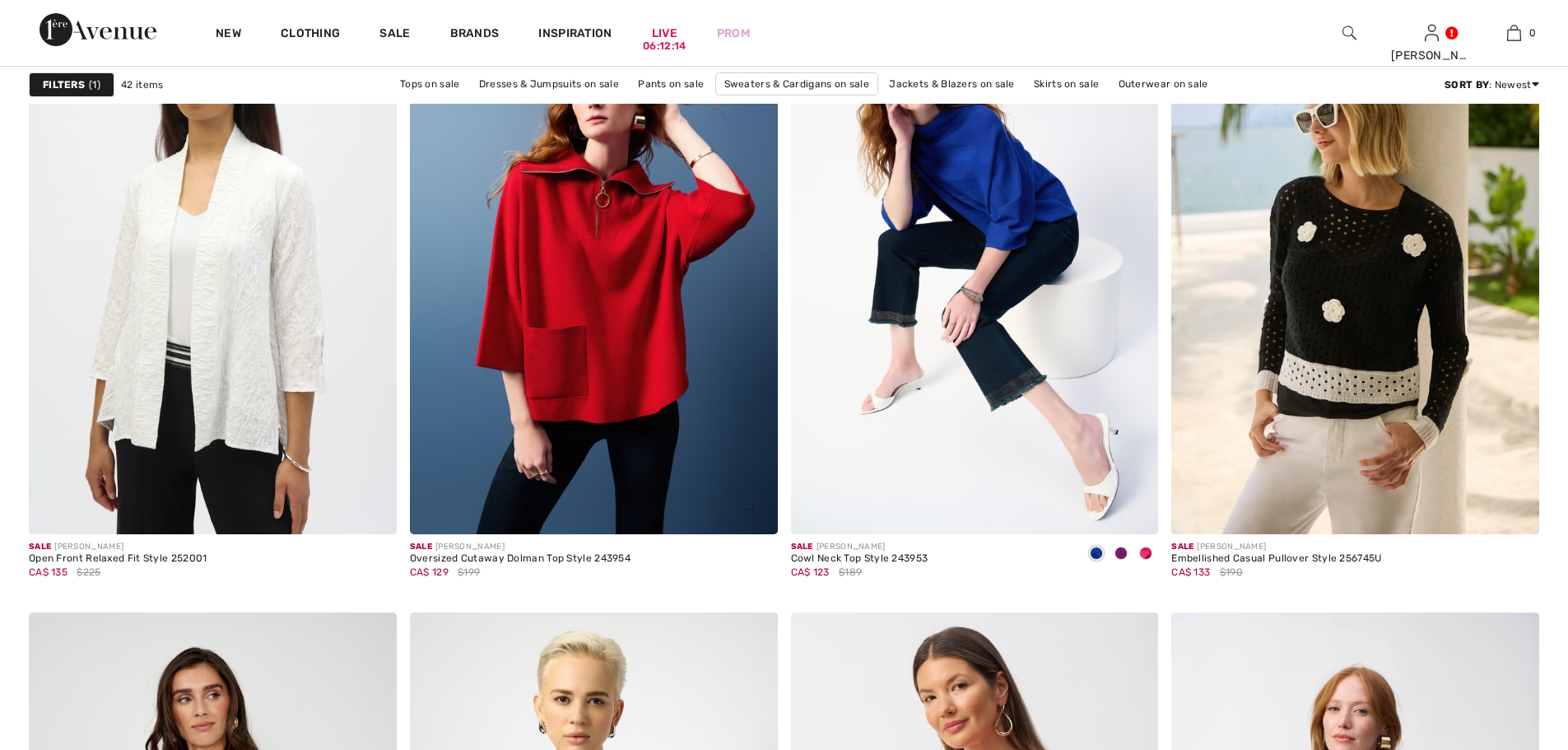
scroll to position [1519, 0]
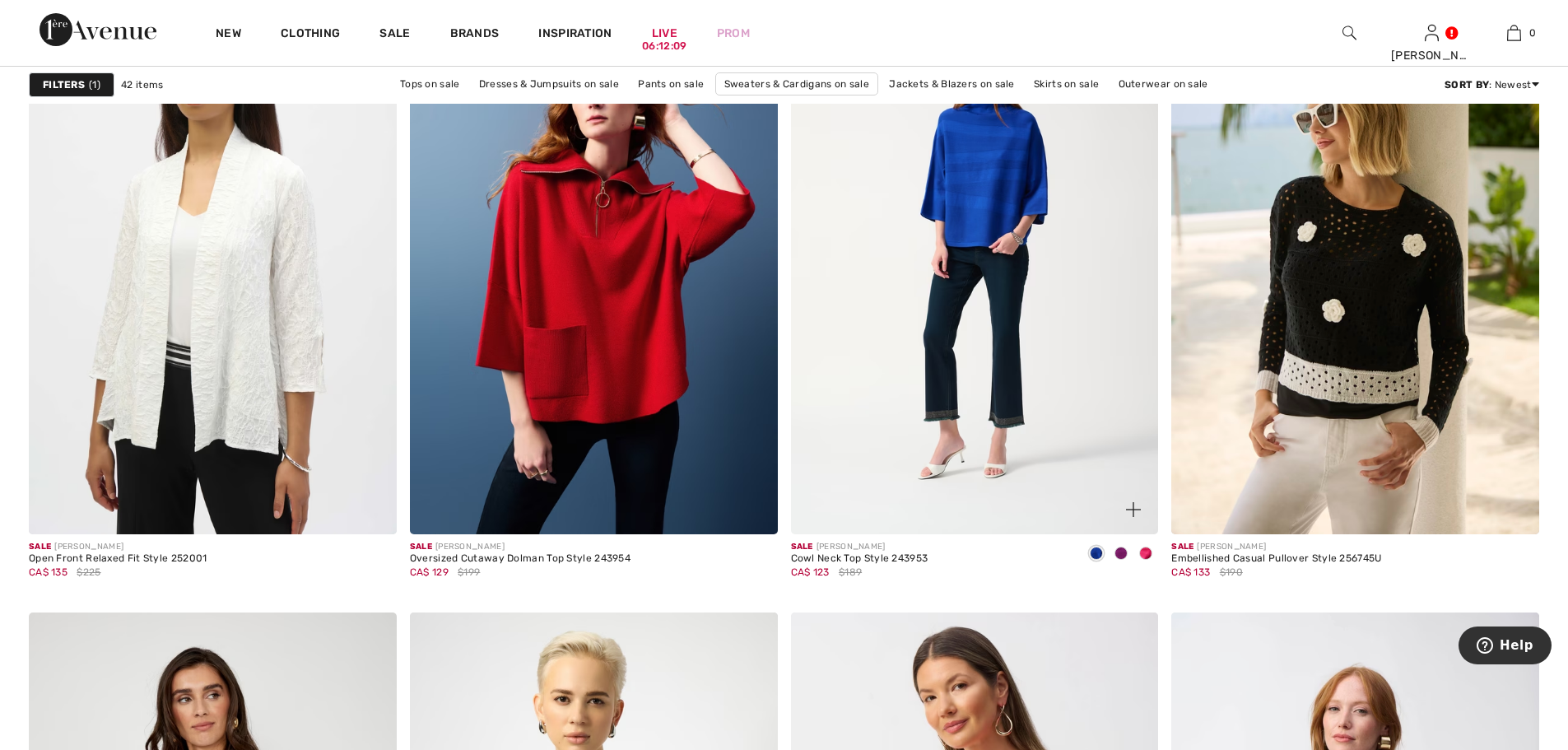
click at [1014, 368] on img at bounding box center [975, 258] width 368 height 552
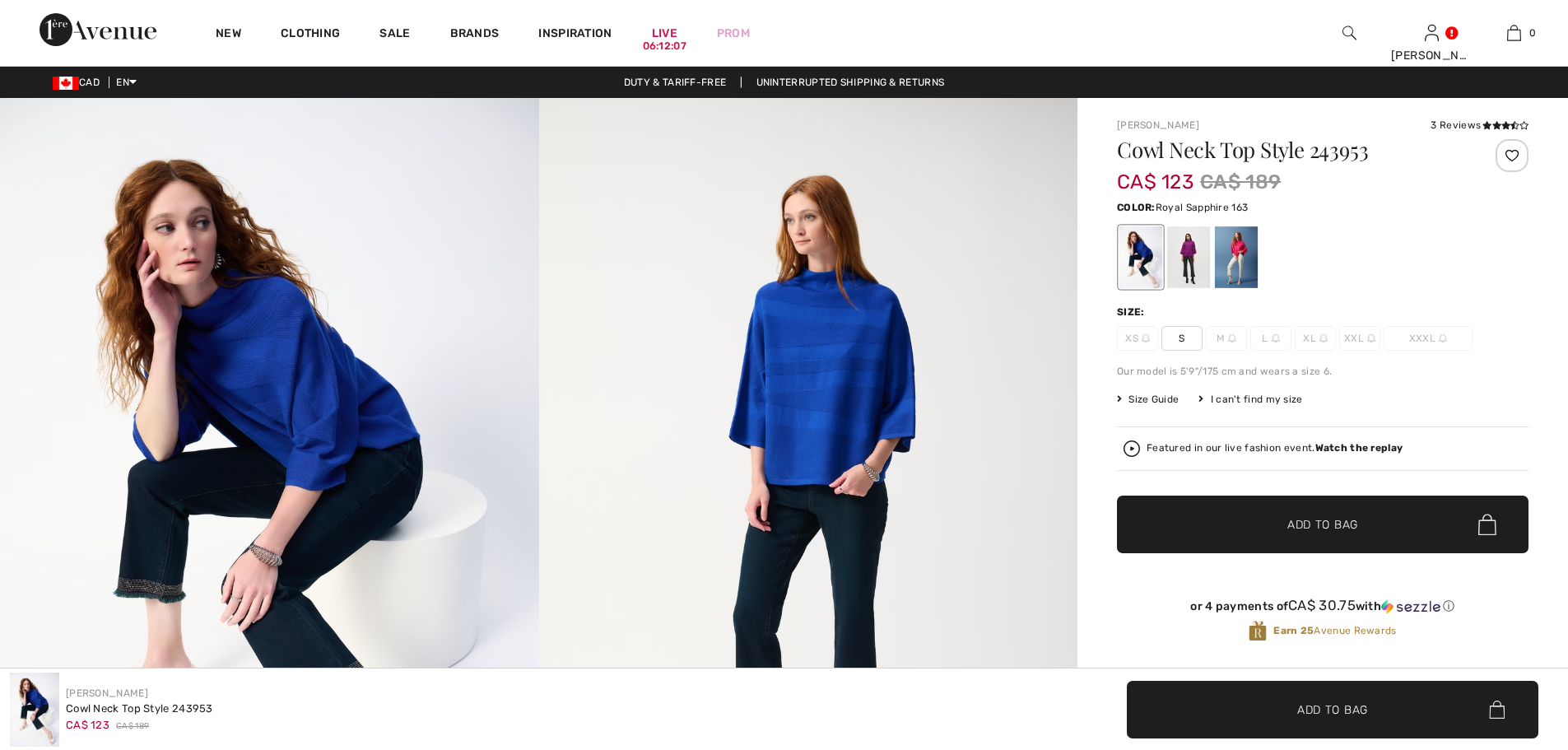
checkbox input "true"
click at [1329, 533] on span "Add to Bag" at bounding box center [1322, 524] width 71 height 17
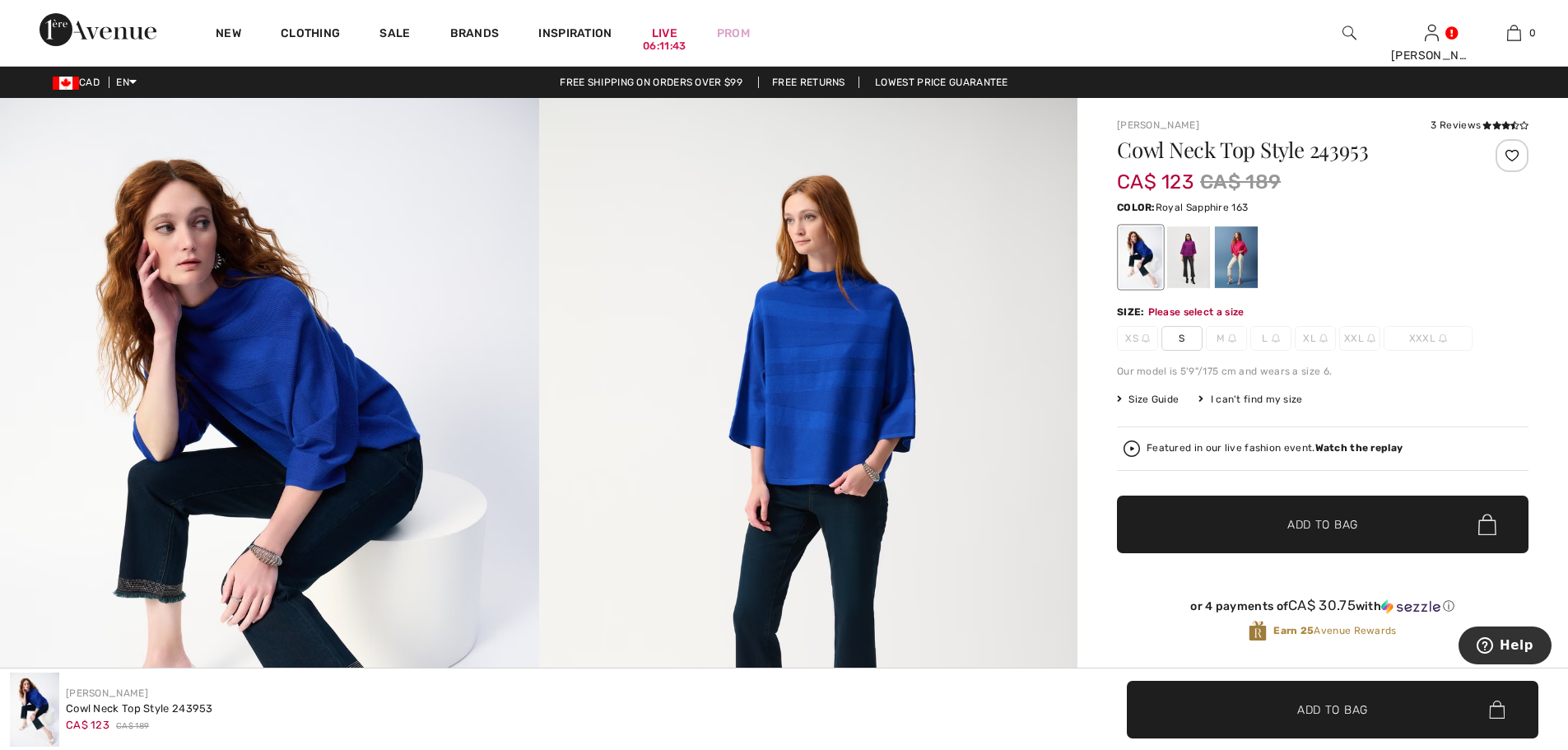
click at [1193, 351] on span "S" at bounding box center [1182, 338] width 41 height 25
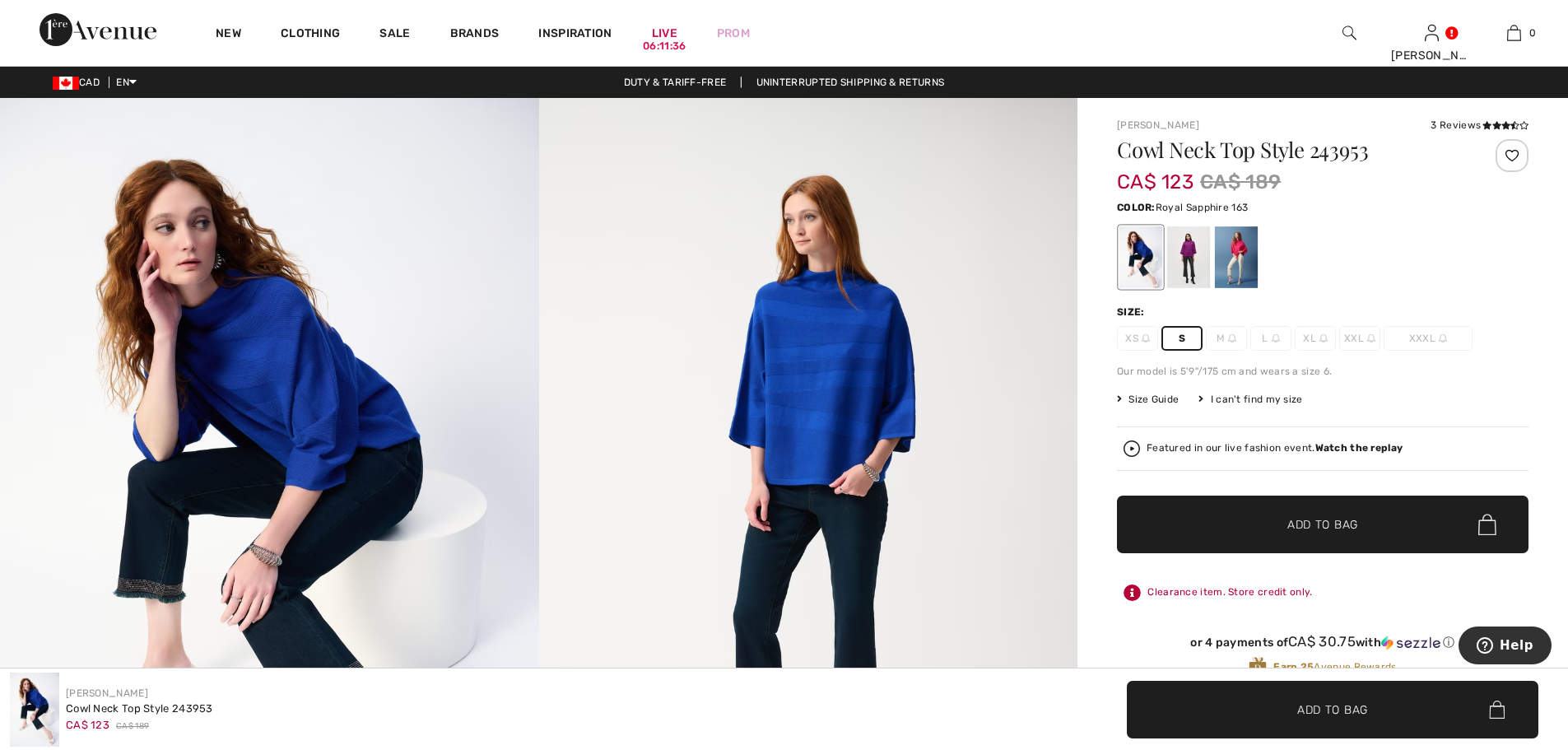
click at [1305, 533] on span "Add to Bag" at bounding box center [1322, 524] width 71 height 17
click at [1444, 290] on div at bounding box center [1323, 257] width 411 height 68
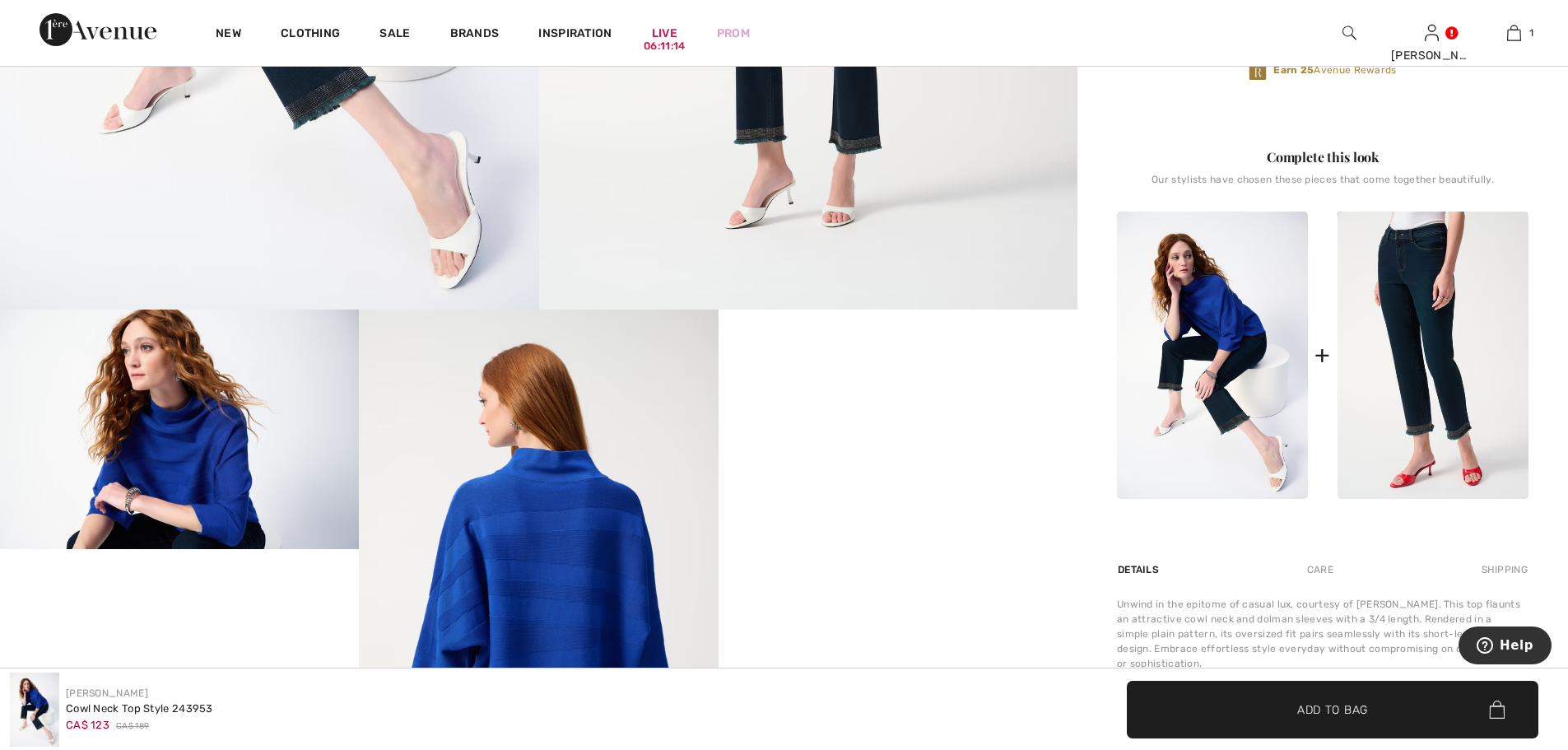
scroll to position [417, 0]
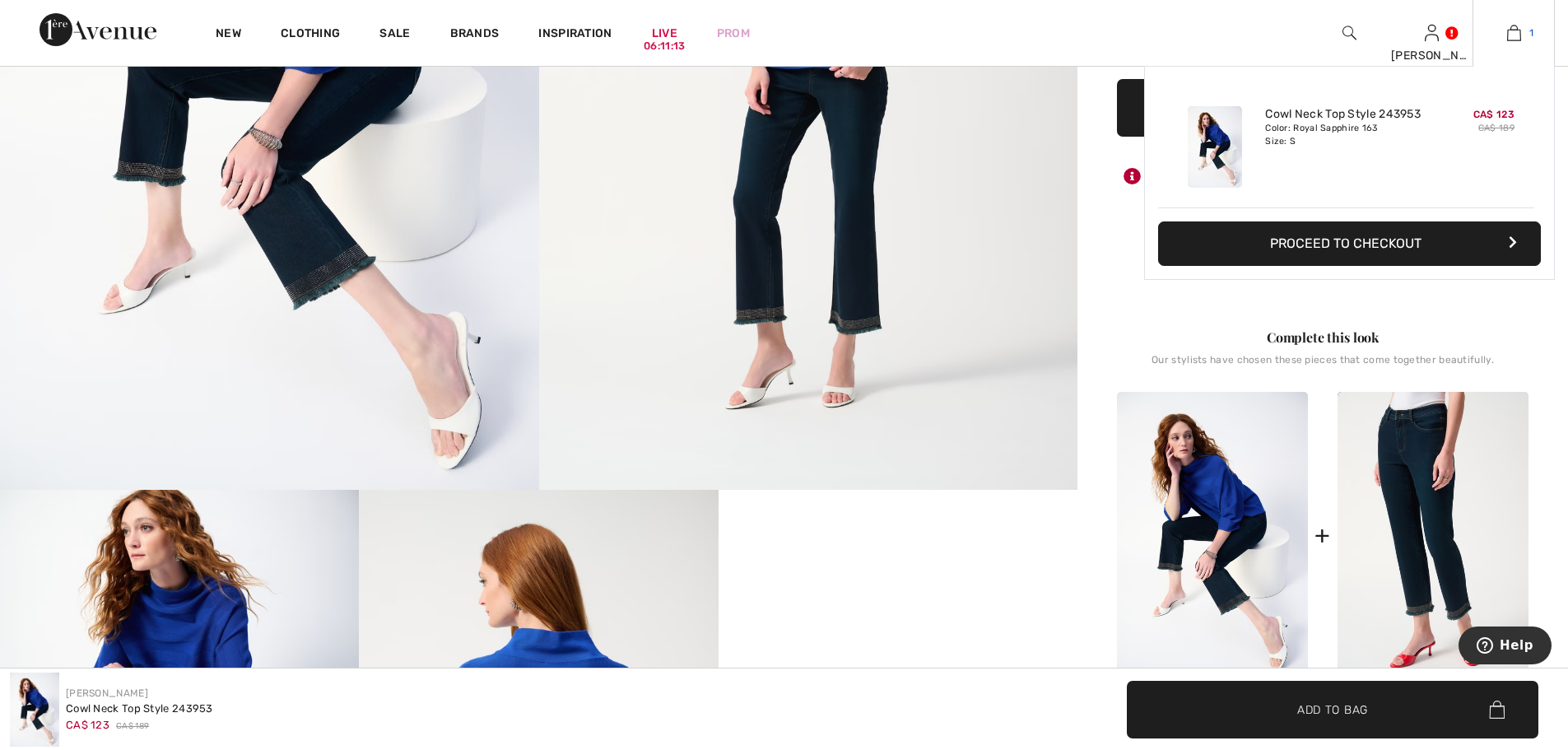
click at [1513, 35] on img at bounding box center [1514, 33] width 14 height 20
click at [1515, 35] on img at bounding box center [1514, 33] width 14 height 20
click at [1405, 266] on button "Proceed to Checkout" at bounding box center [1350, 243] width 383 height 44
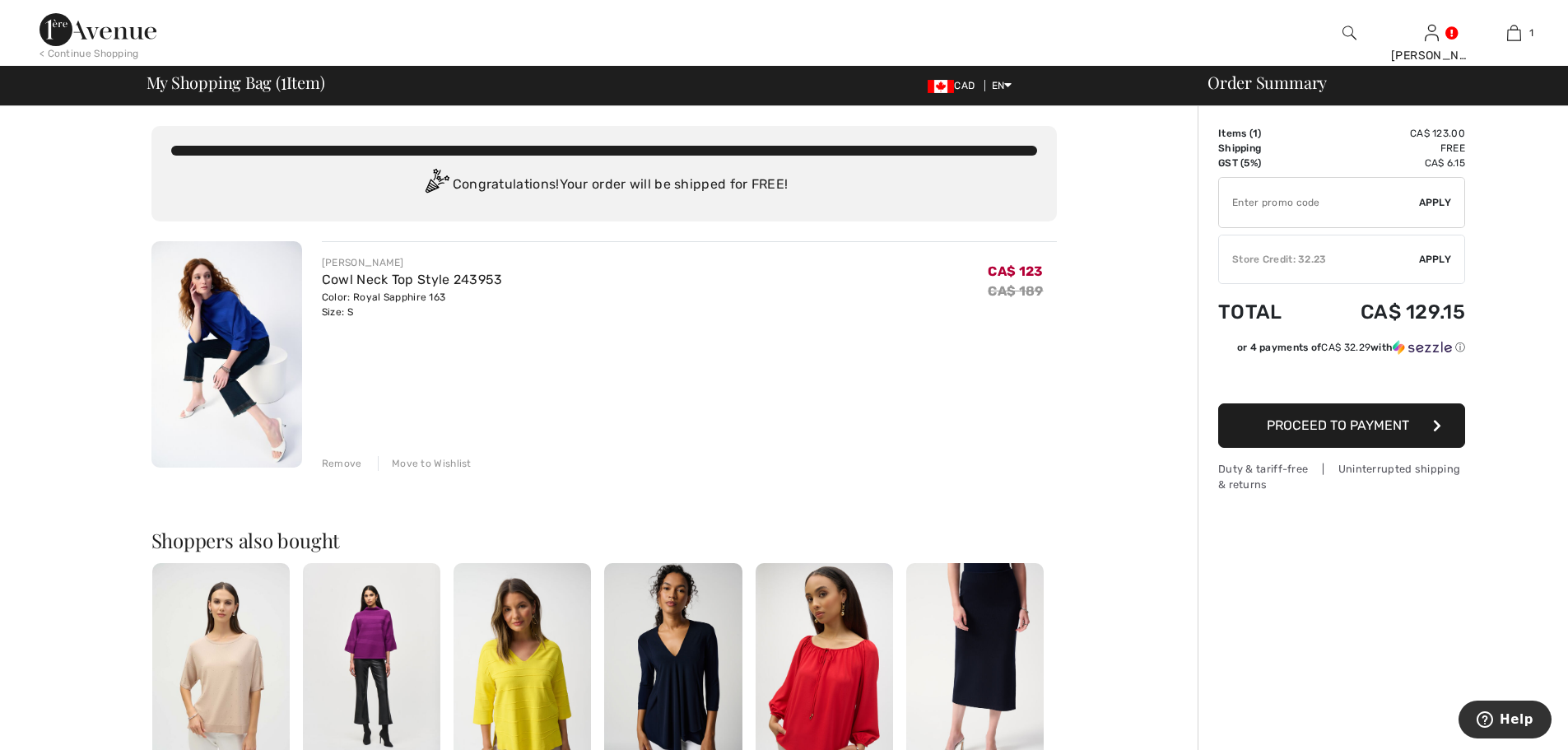
type input "FREEXPRESS"
type input "NEW15"
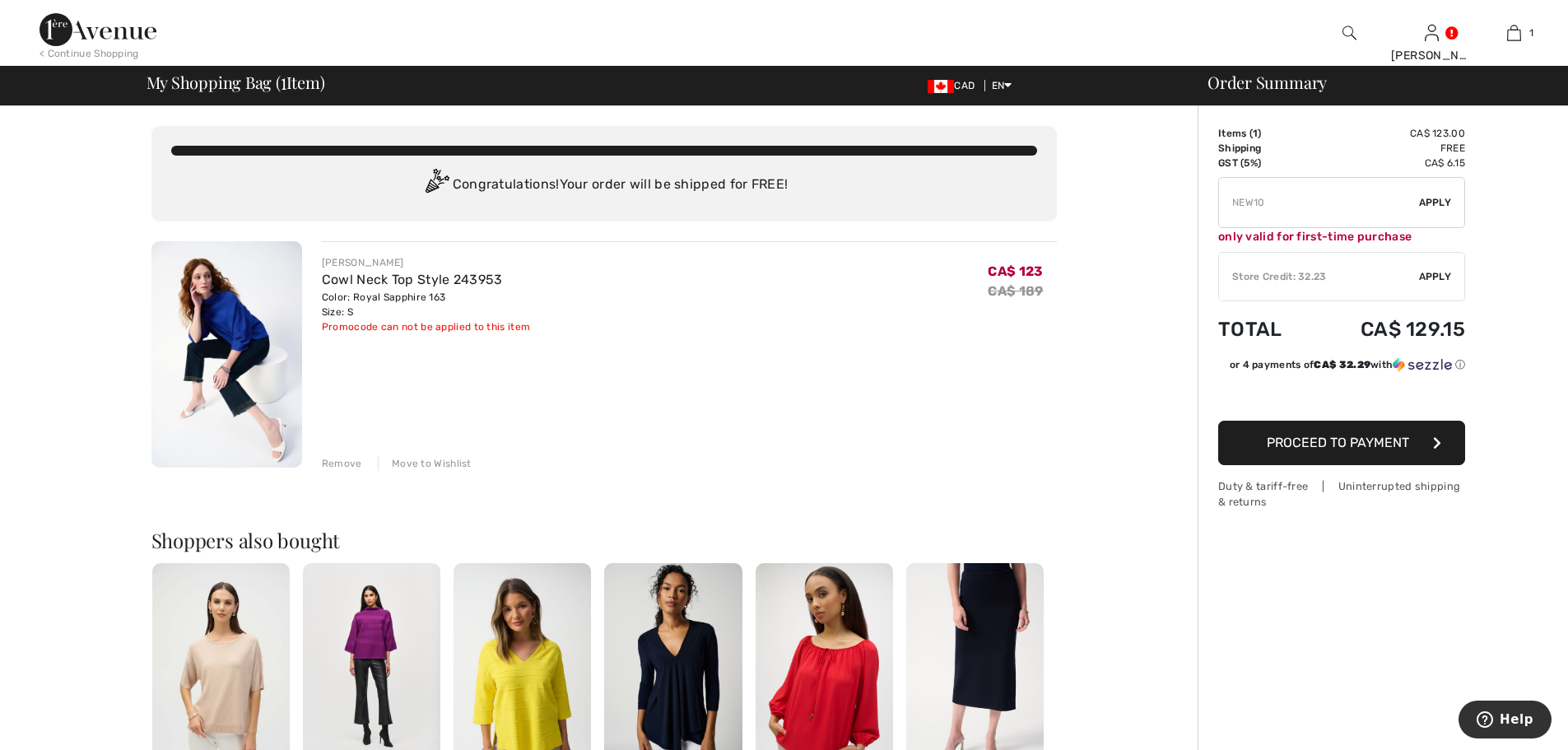
type input "SALEAVENUE"
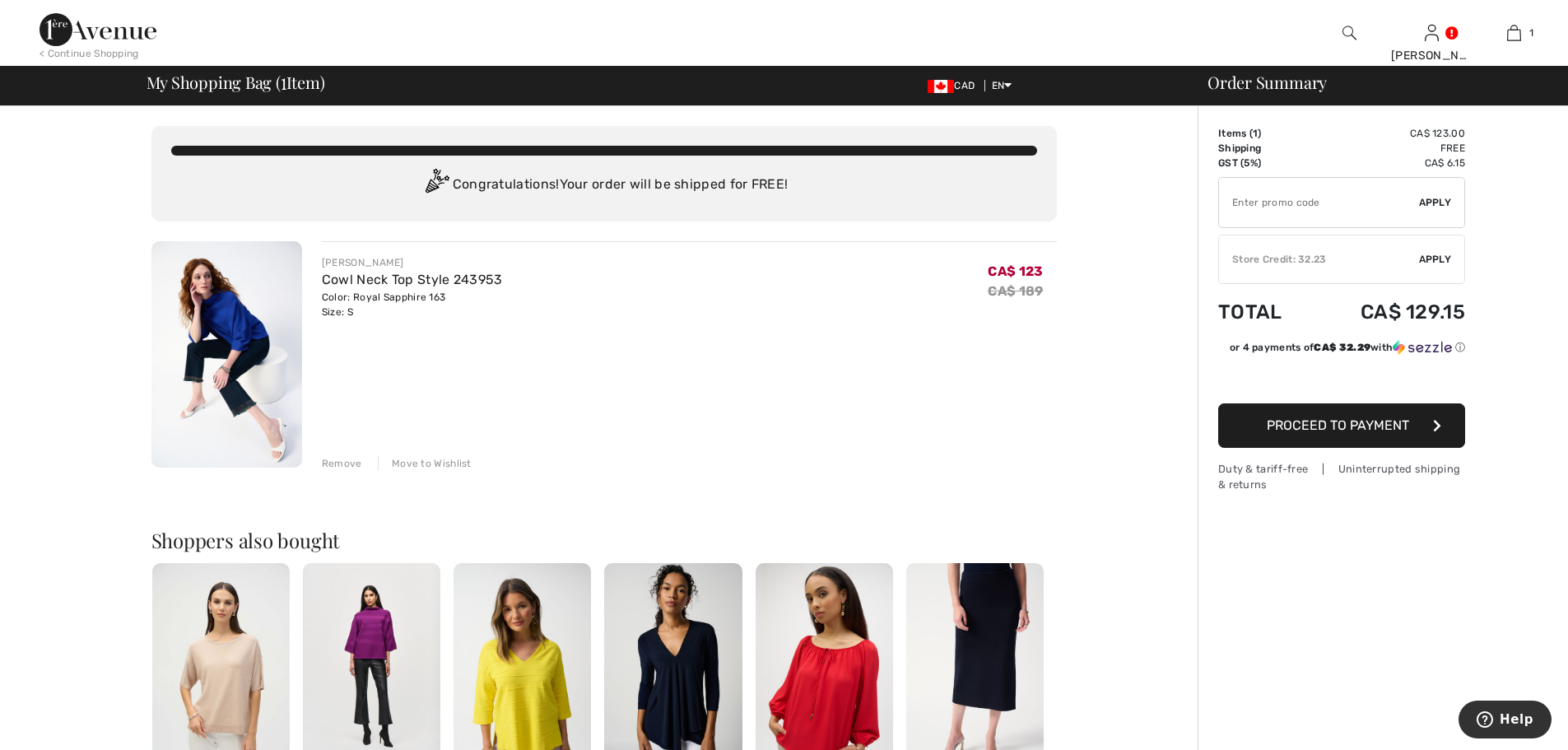
type input "SURPRISE"
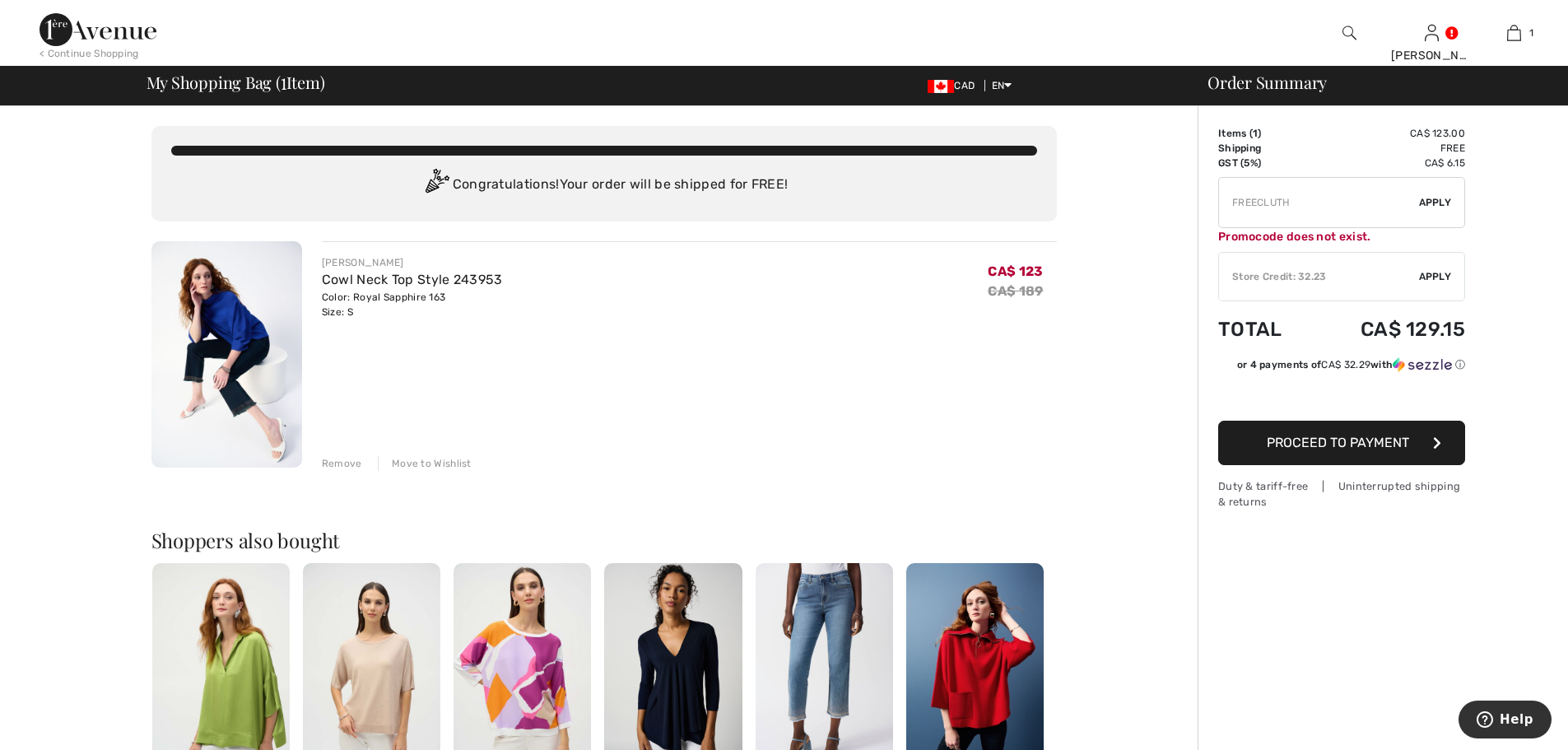
type input "FLASH15"
type input "FREEGIFT"
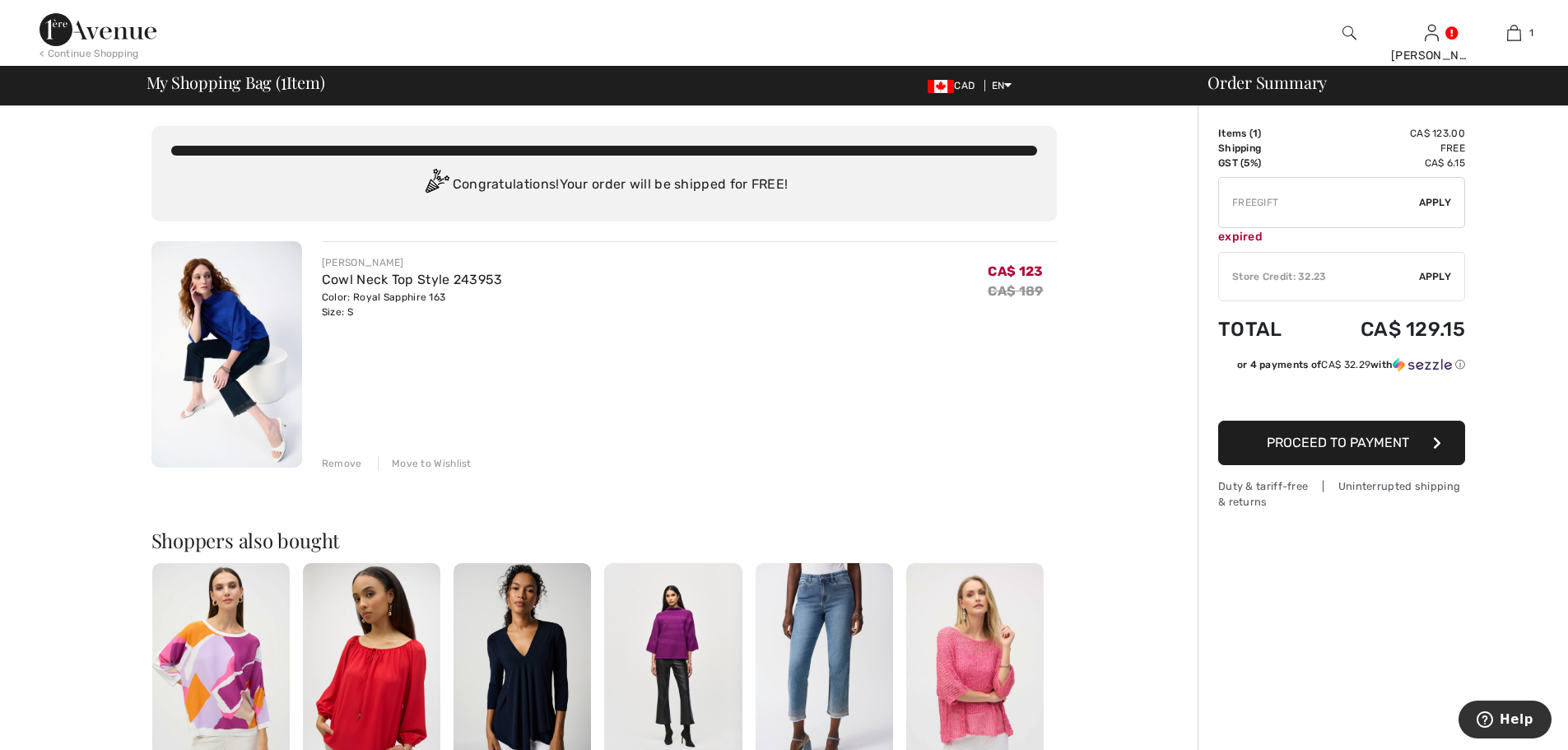
type input "SALEAVENUE"
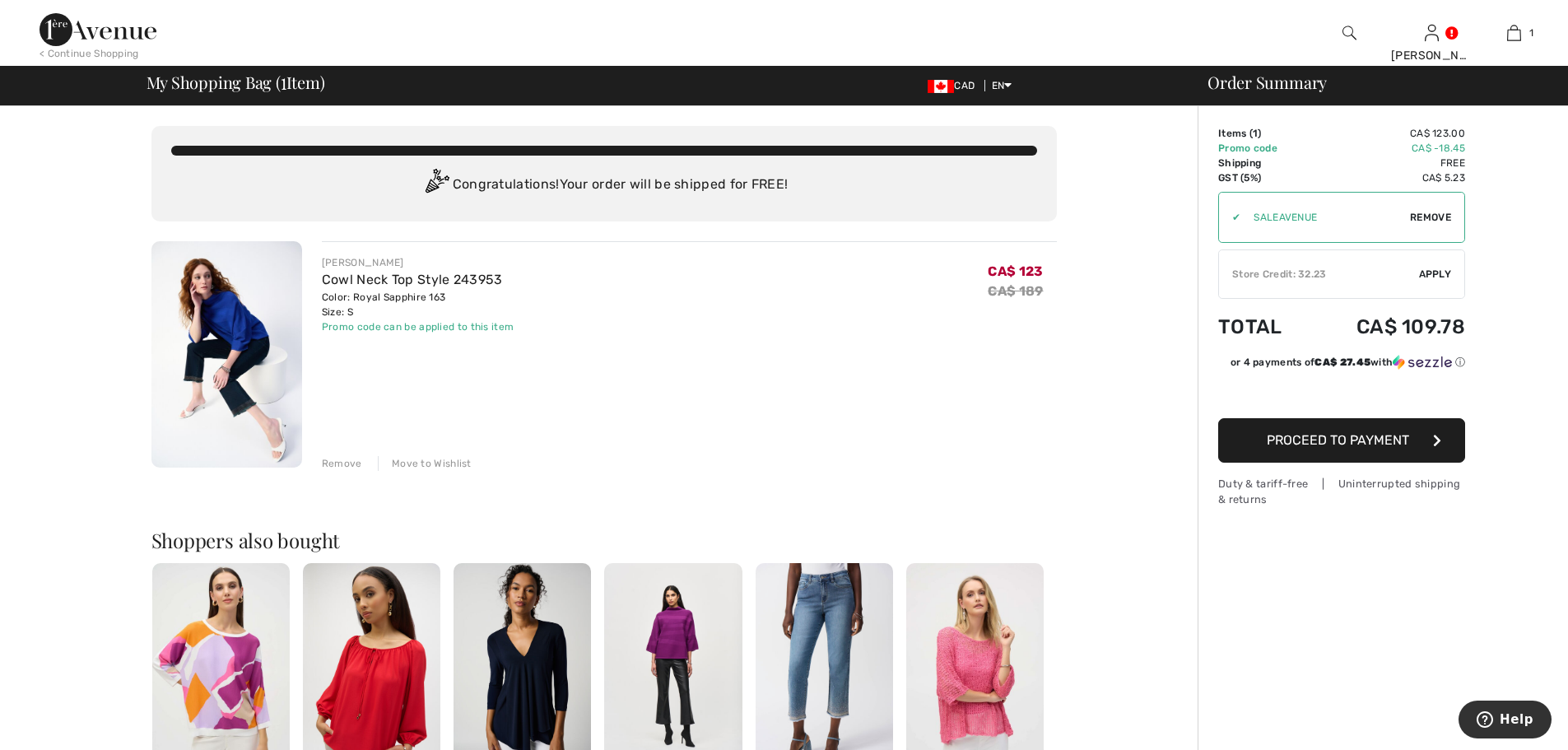
click at [1419, 282] on span "Apply" at bounding box center [1436, 274] width 33 height 15
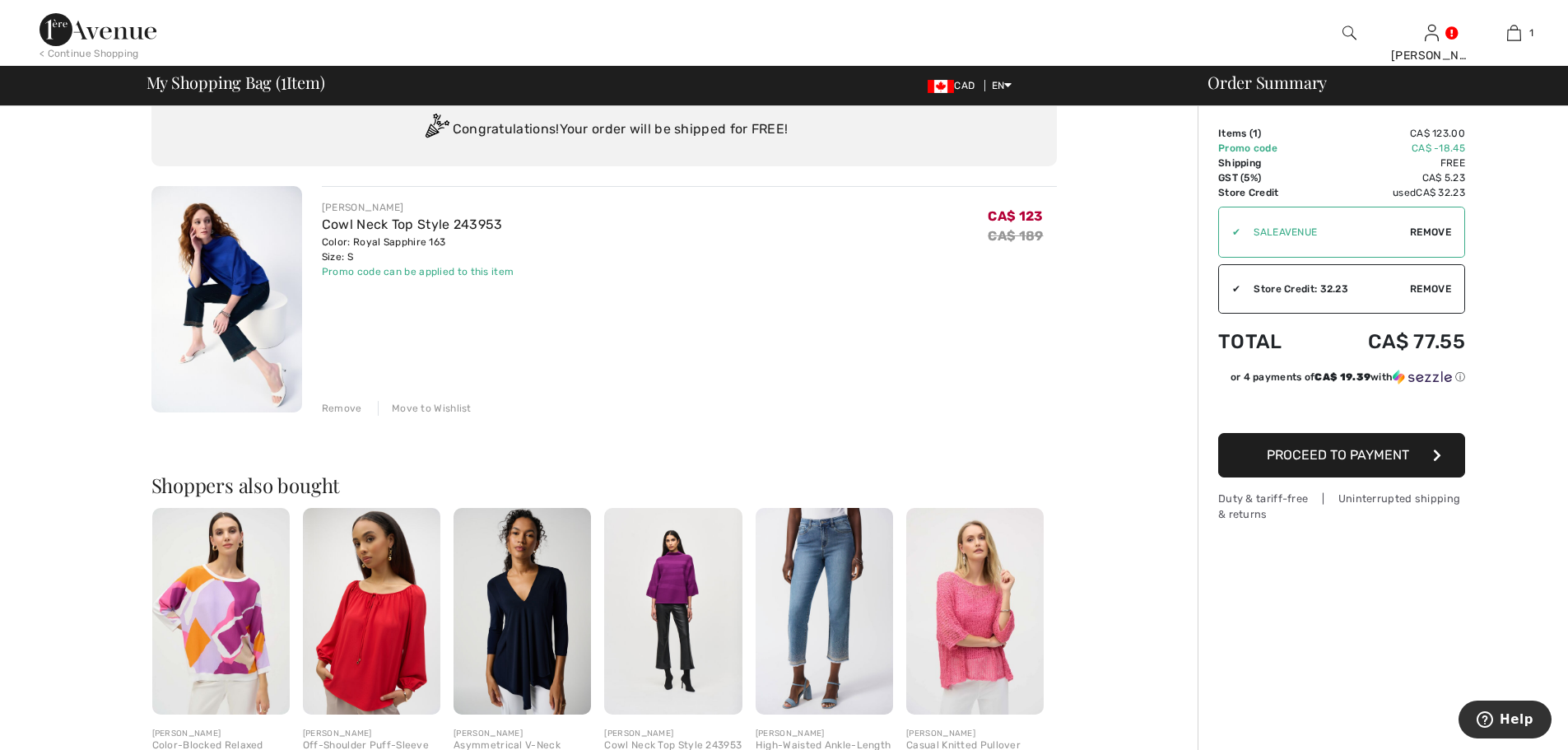
scroll to position [74, 0]
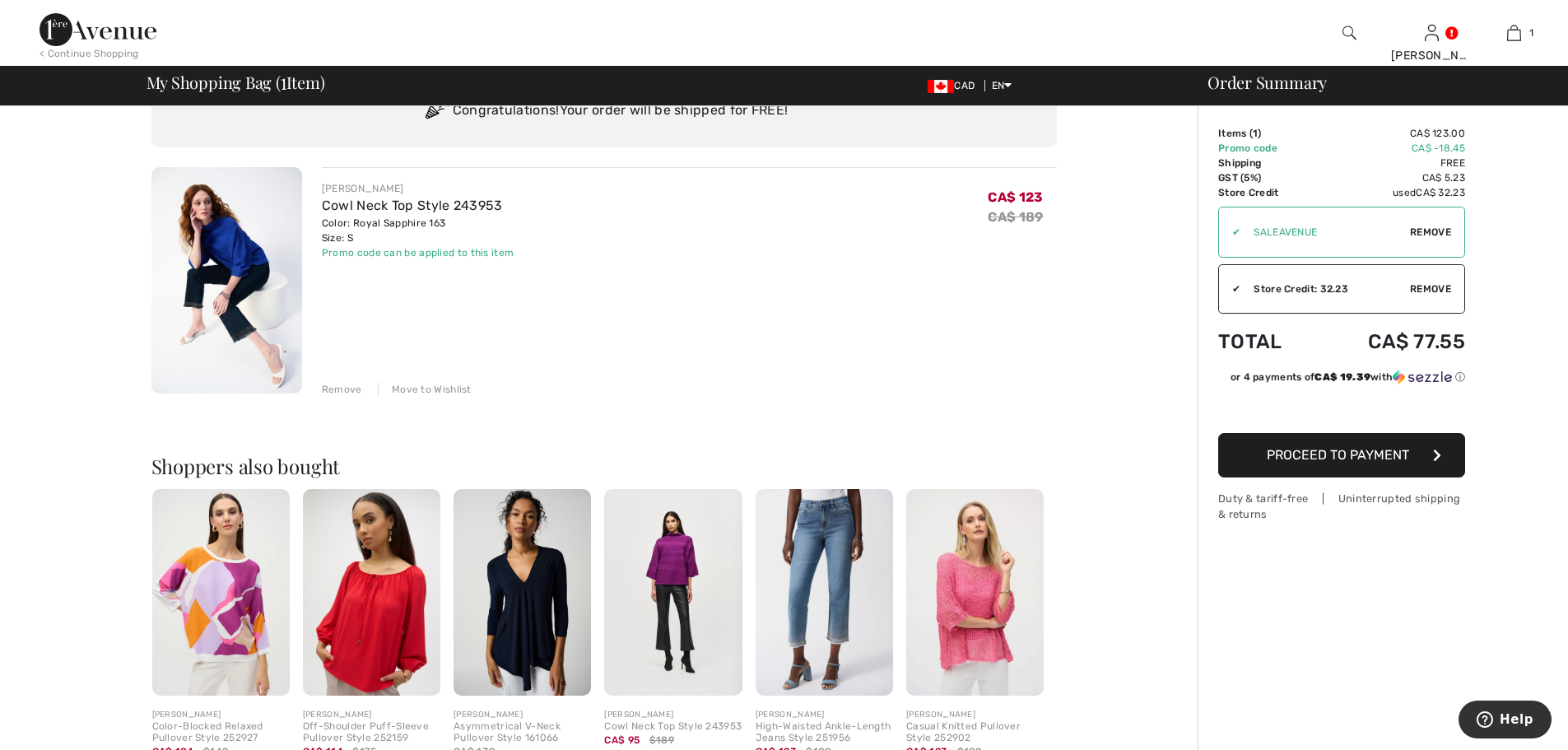
click at [1360, 463] on span "Proceed to Payment" at bounding box center [1338, 454] width 142 height 16
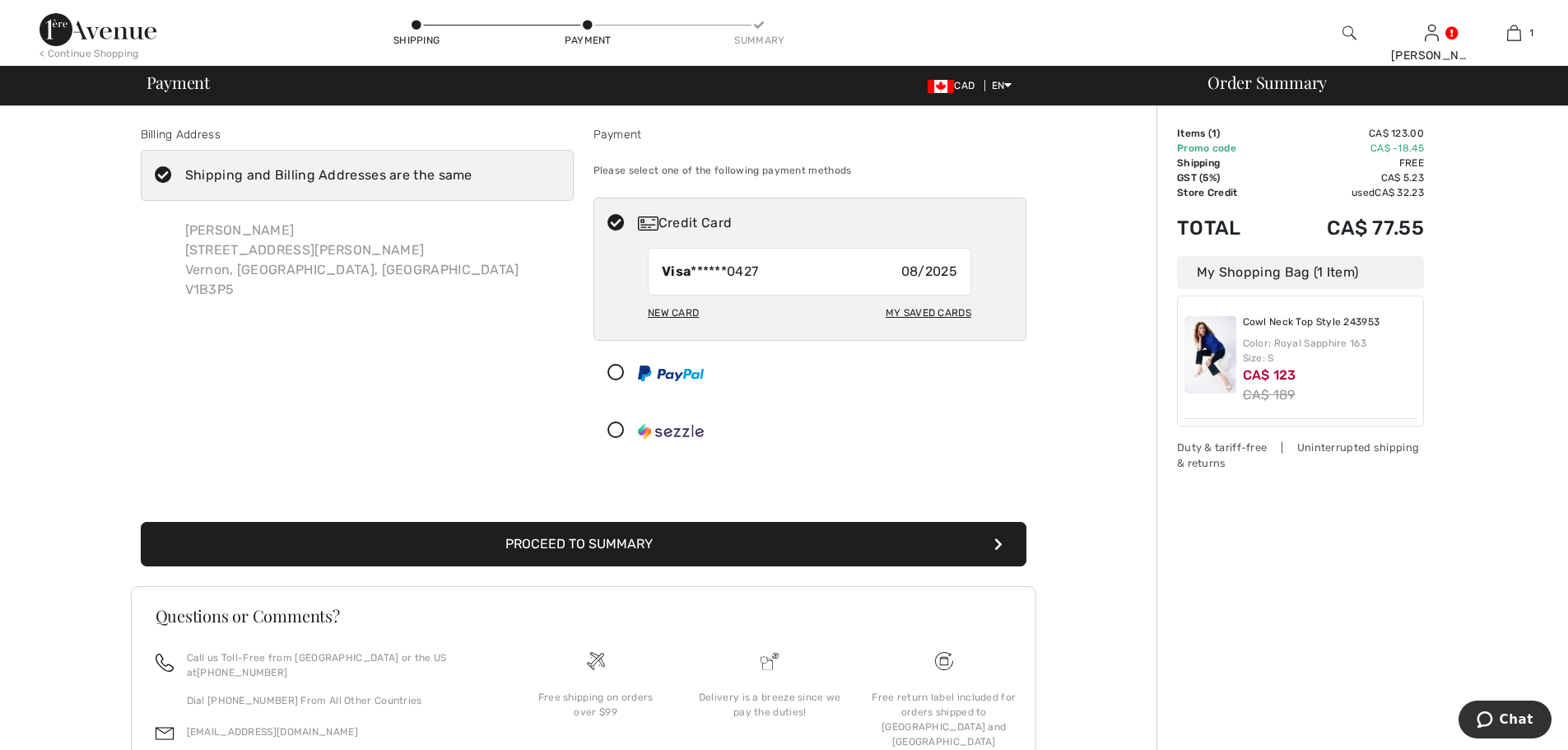
click at [924, 327] on div "My Saved Cards" at bounding box center [928, 312] width 85 height 28
radio input "true"
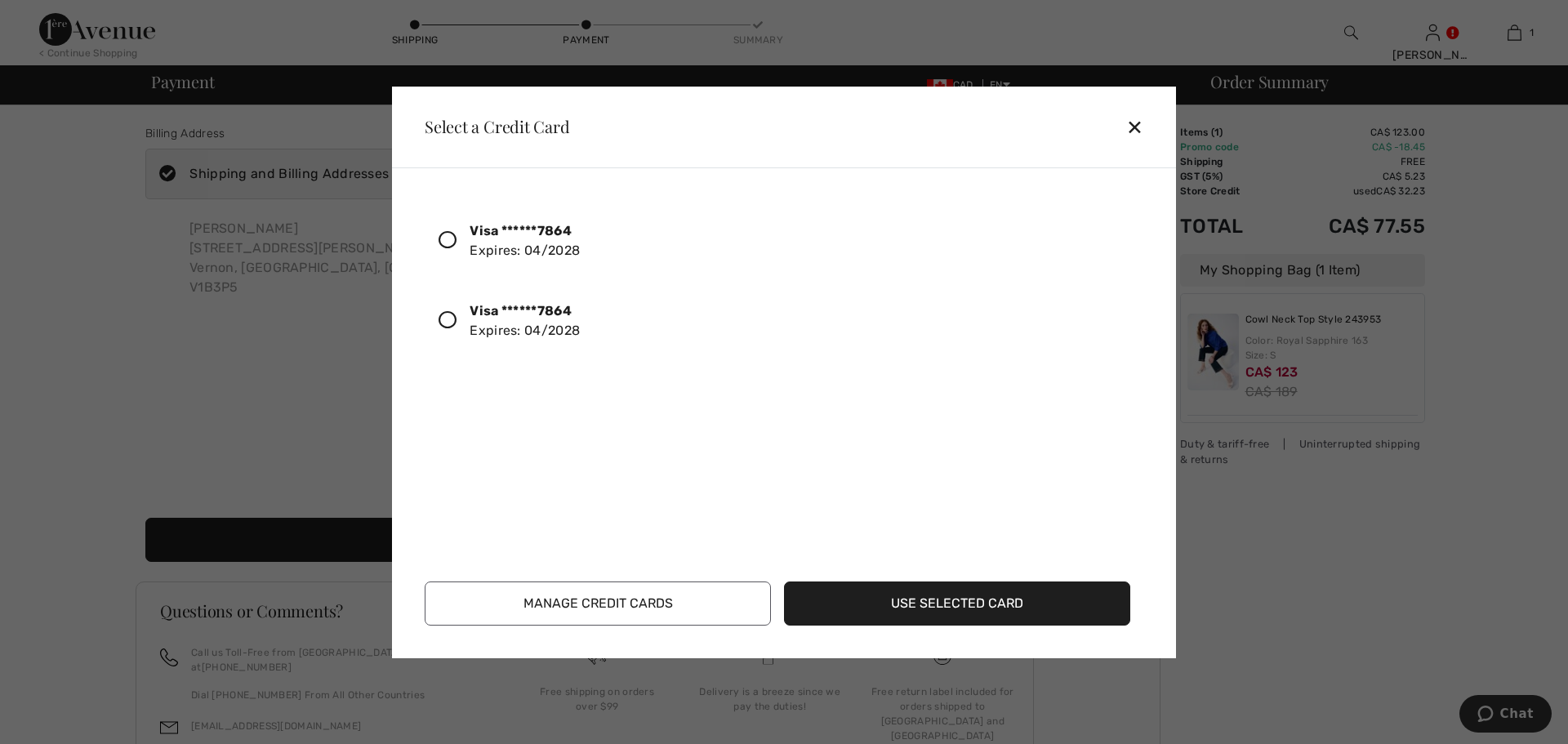
click at [455, 329] on icon at bounding box center [447, 321] width 18 height 18
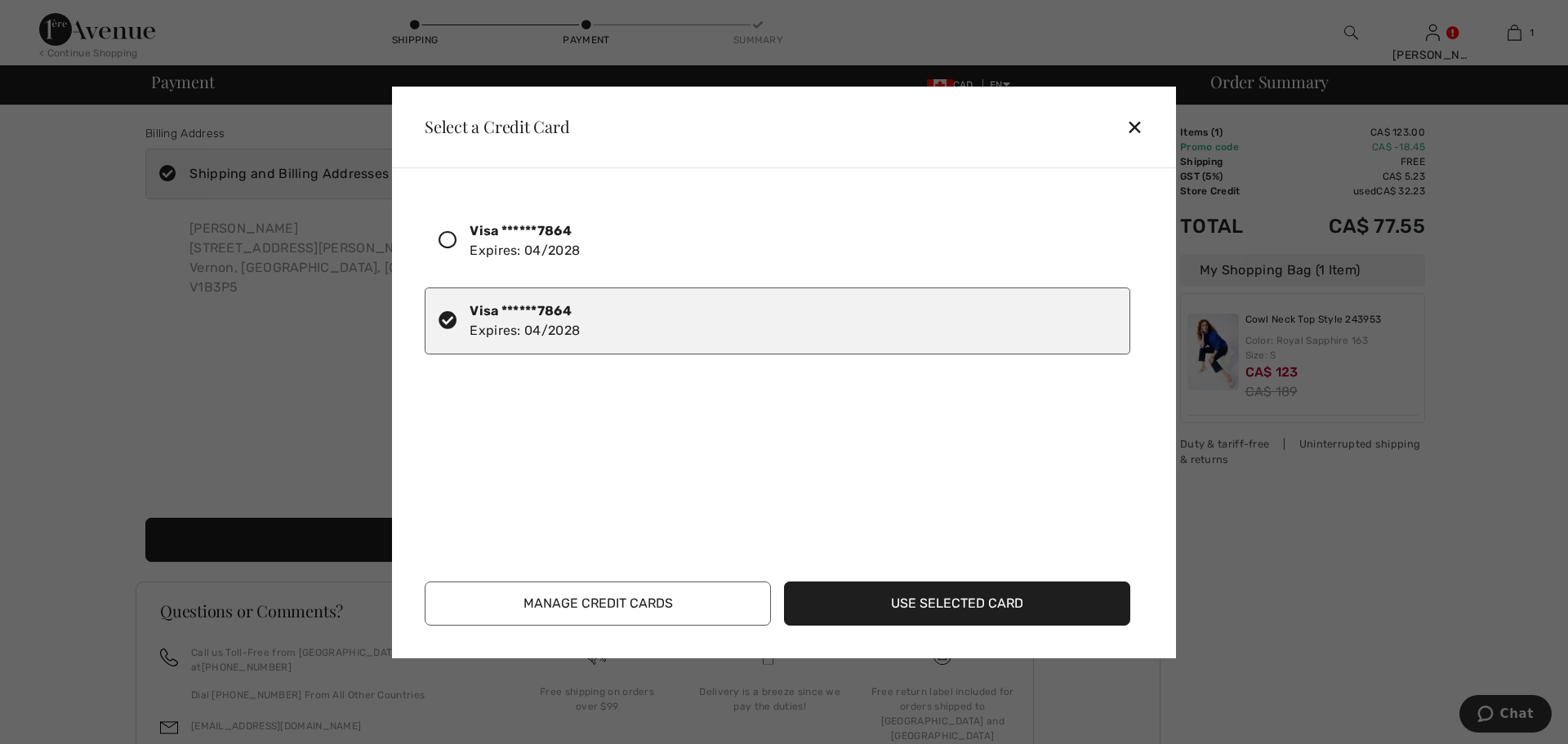
click at [971, 596] on button "Use Selected Card" at bounding box center [958, 603] width 346 height 44
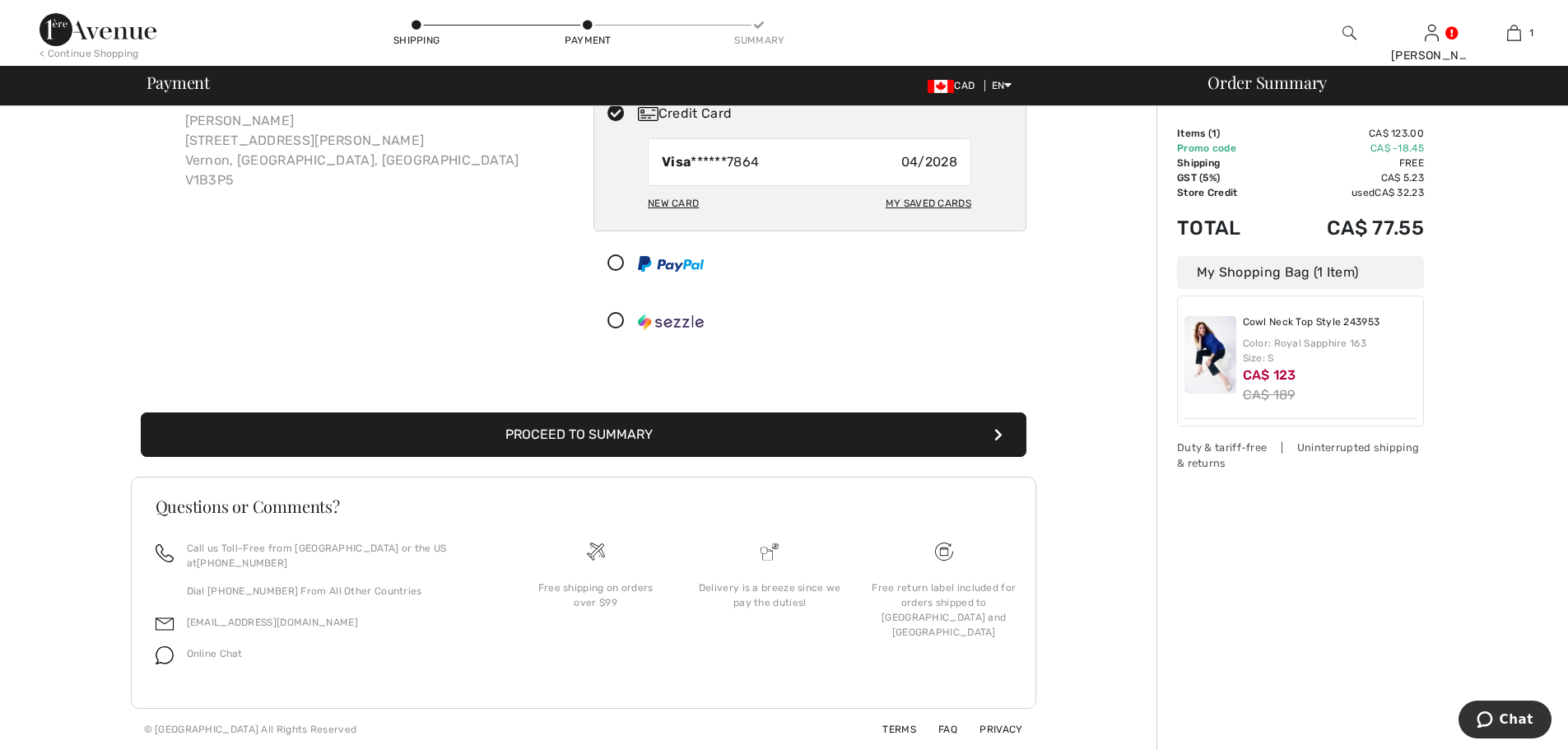
scroll to position [154, 0]
click at [712, 453] on button "Proceed to Summary" at bounding box center [583, 434] width 886 height 44
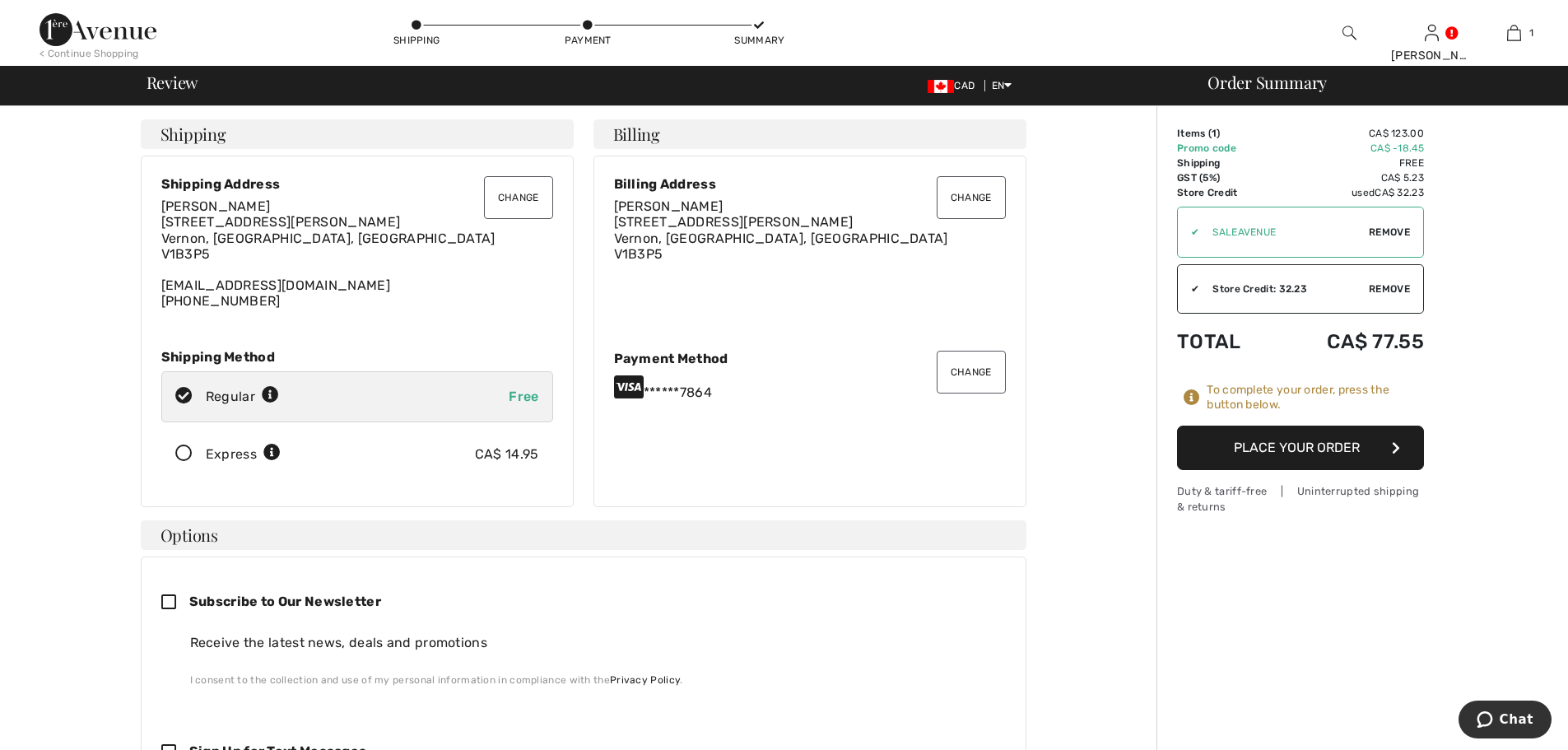
click at [1307, 470] on button "Place Your Order" at bounding box center [1300, 448] width 247 height 44
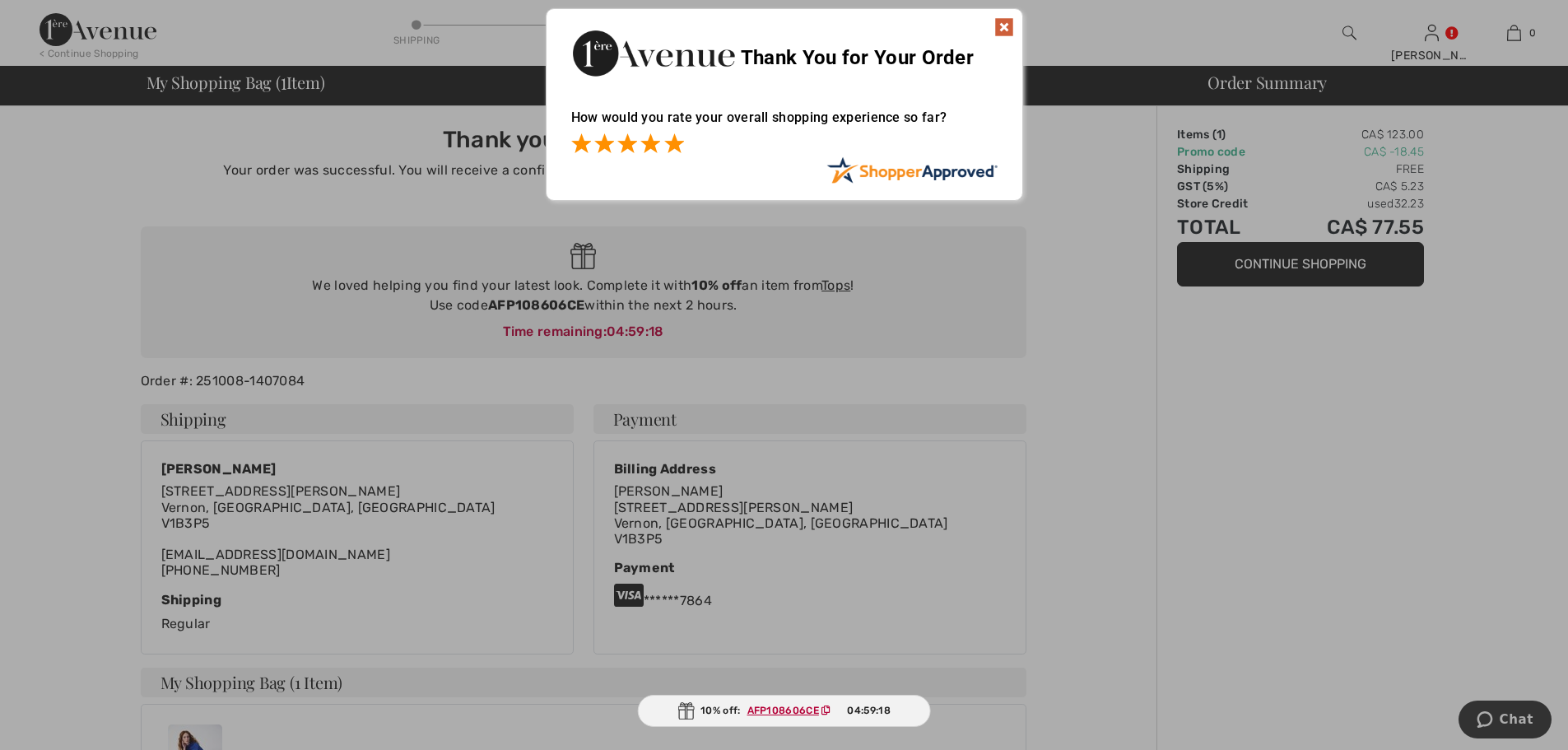
click at [674, 152] on span at bounding box center [675, 143] width 20 height 20
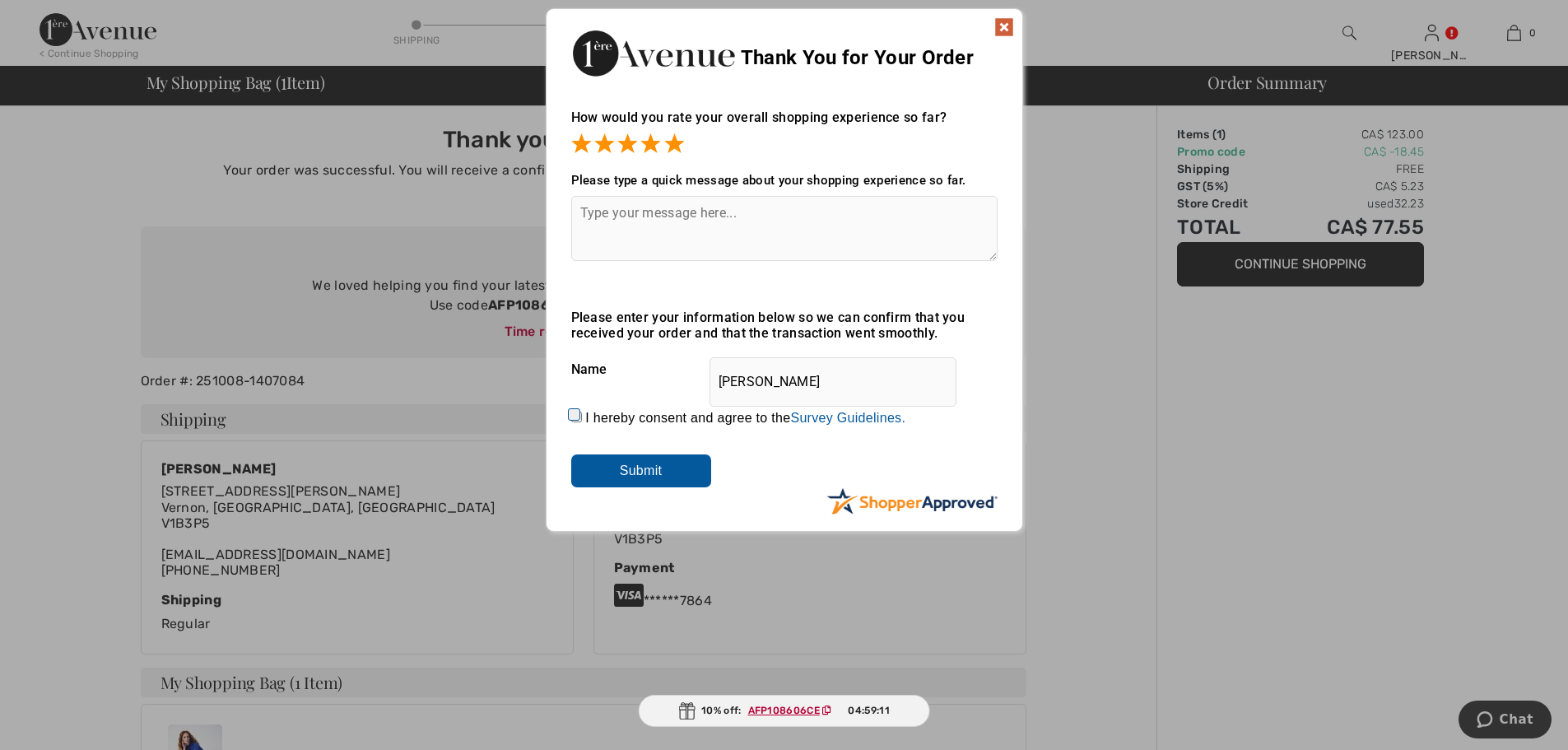
click at [1010, 31] on img at bounding box center [1004, 28] width 20 height 20
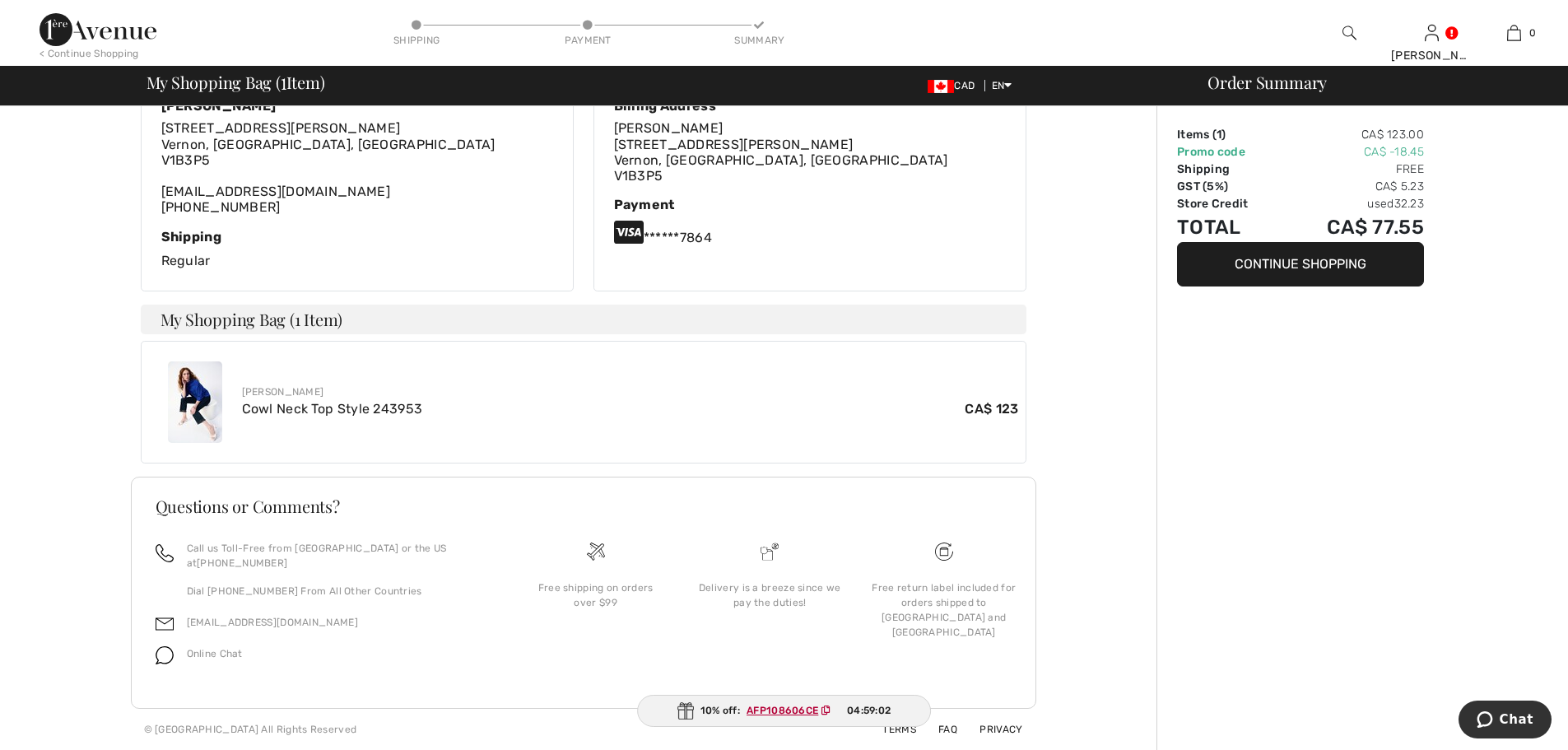
scroll to position [503, 0]
